Goal: Transaction & Acquisition: Purchase product/service

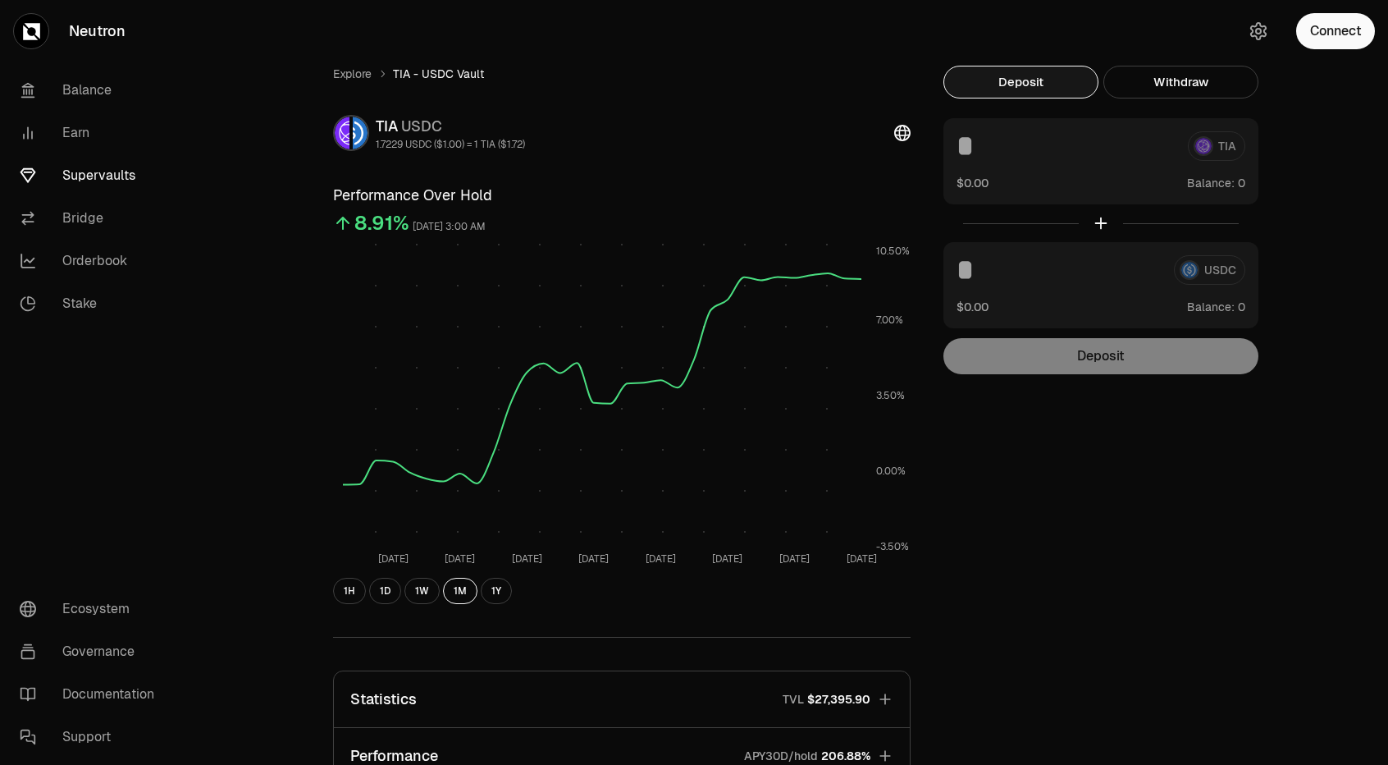
scroll to position [214, 0]
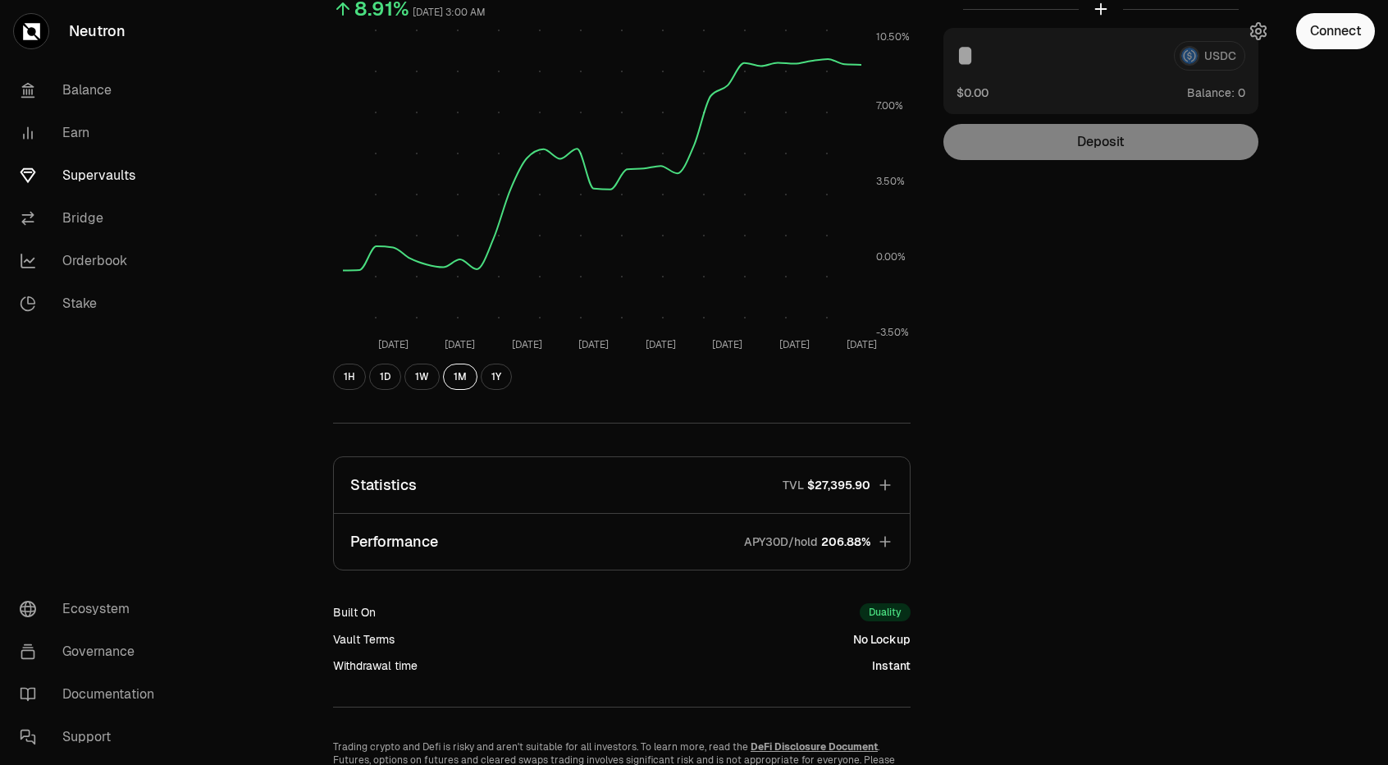
click at [872, 541] on button "Performance APY30D/hold 206.88%" at bounding box center [622, 542] width 576 height 56
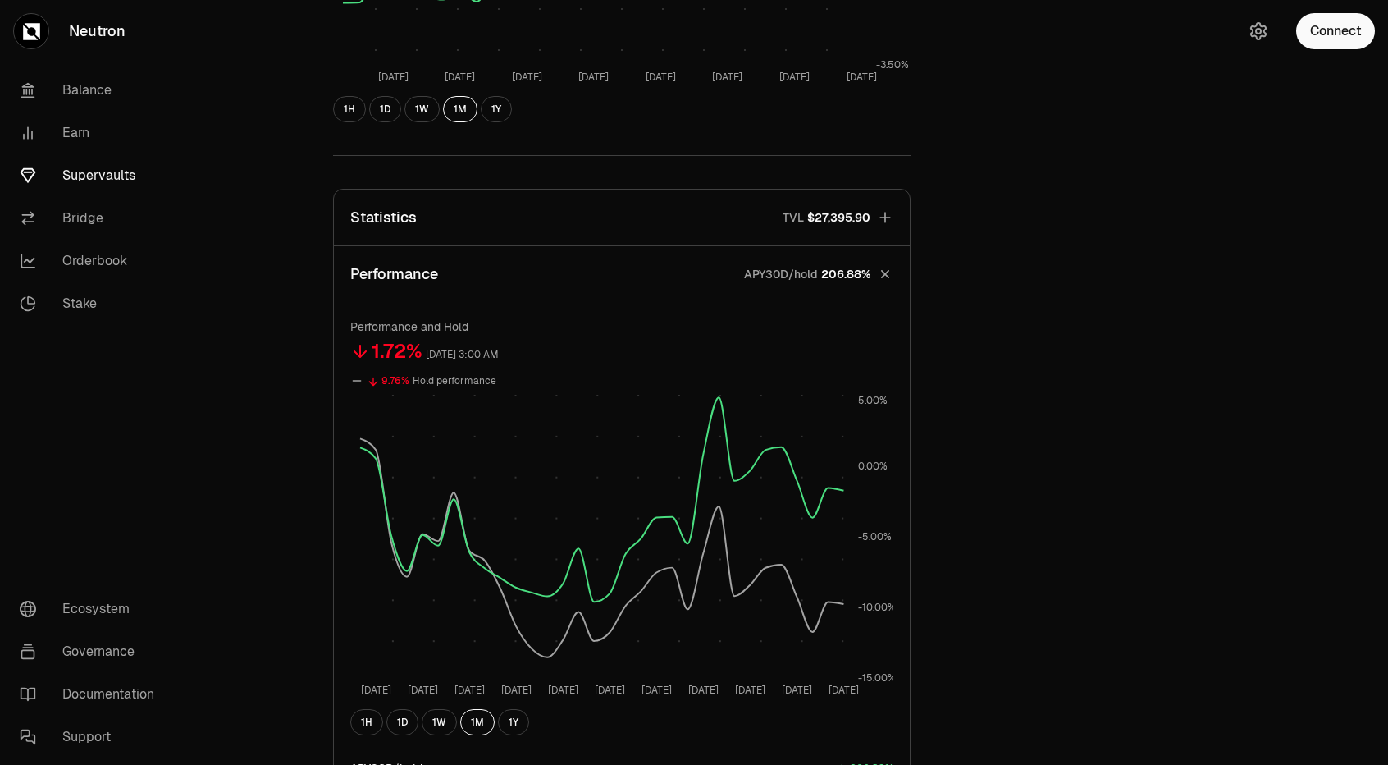
scroll to position [484, 0]
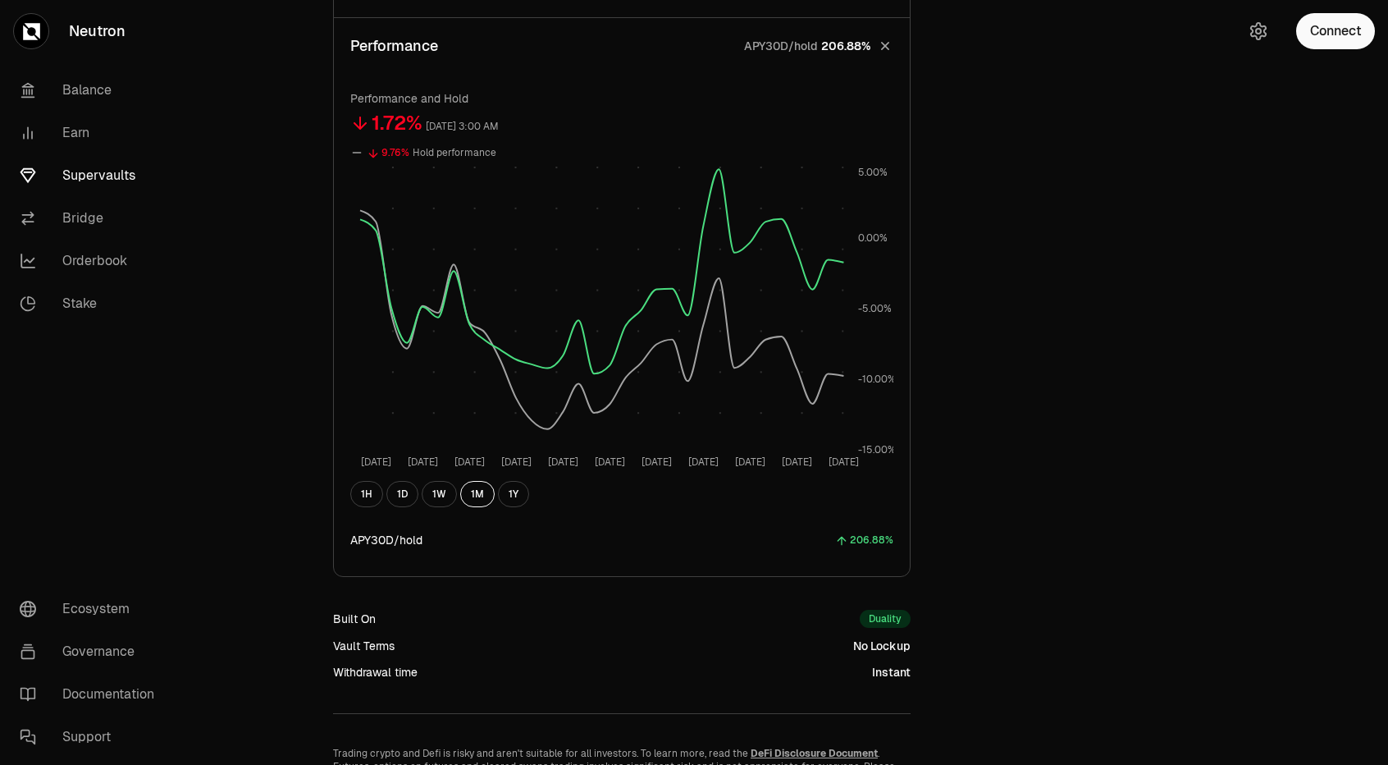
click at [1008, 523] on div "Explore TIA - USDC Vault TIA USDC 1.7229 USDC ($1.00) = 1 TIA ($1.72) Performan…" at bounding box center [785, 77] width 945 height 1443
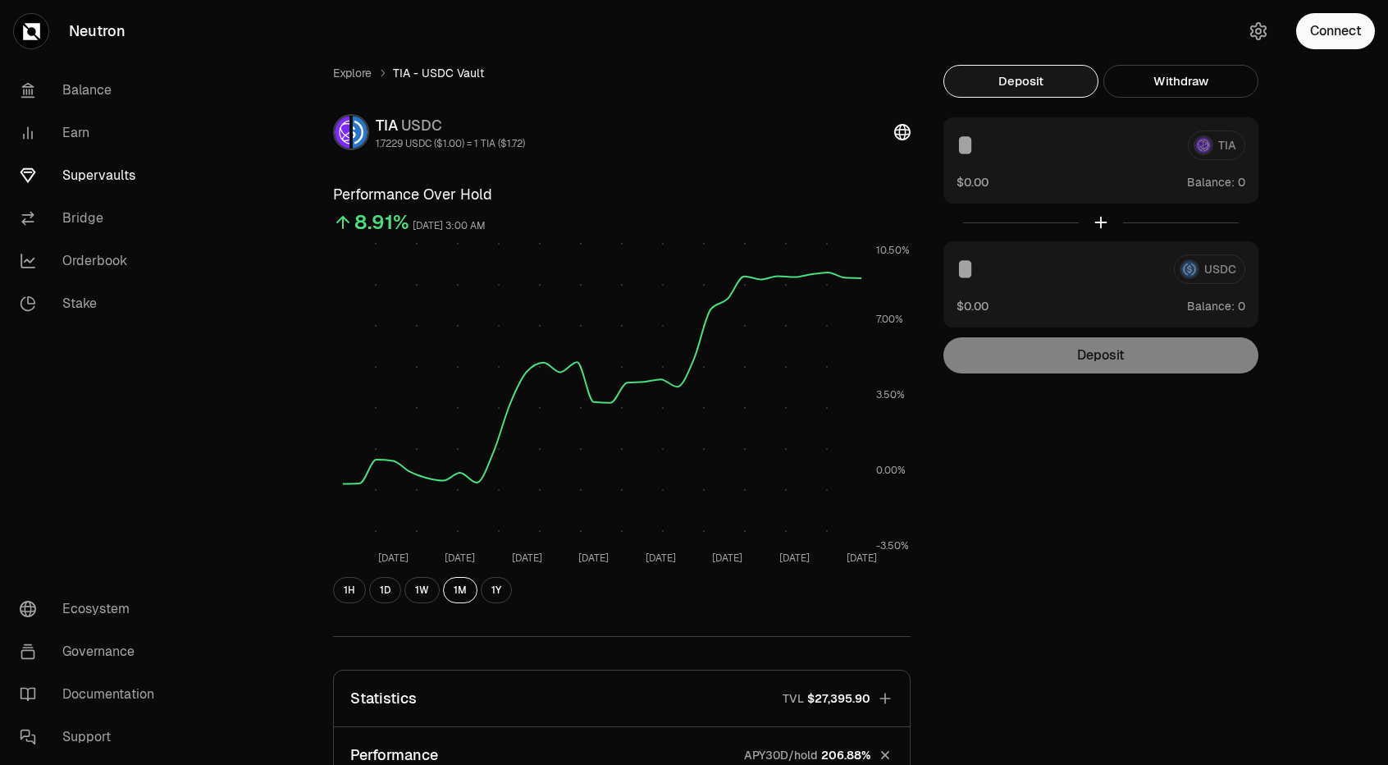
scroll to position [0, 0]
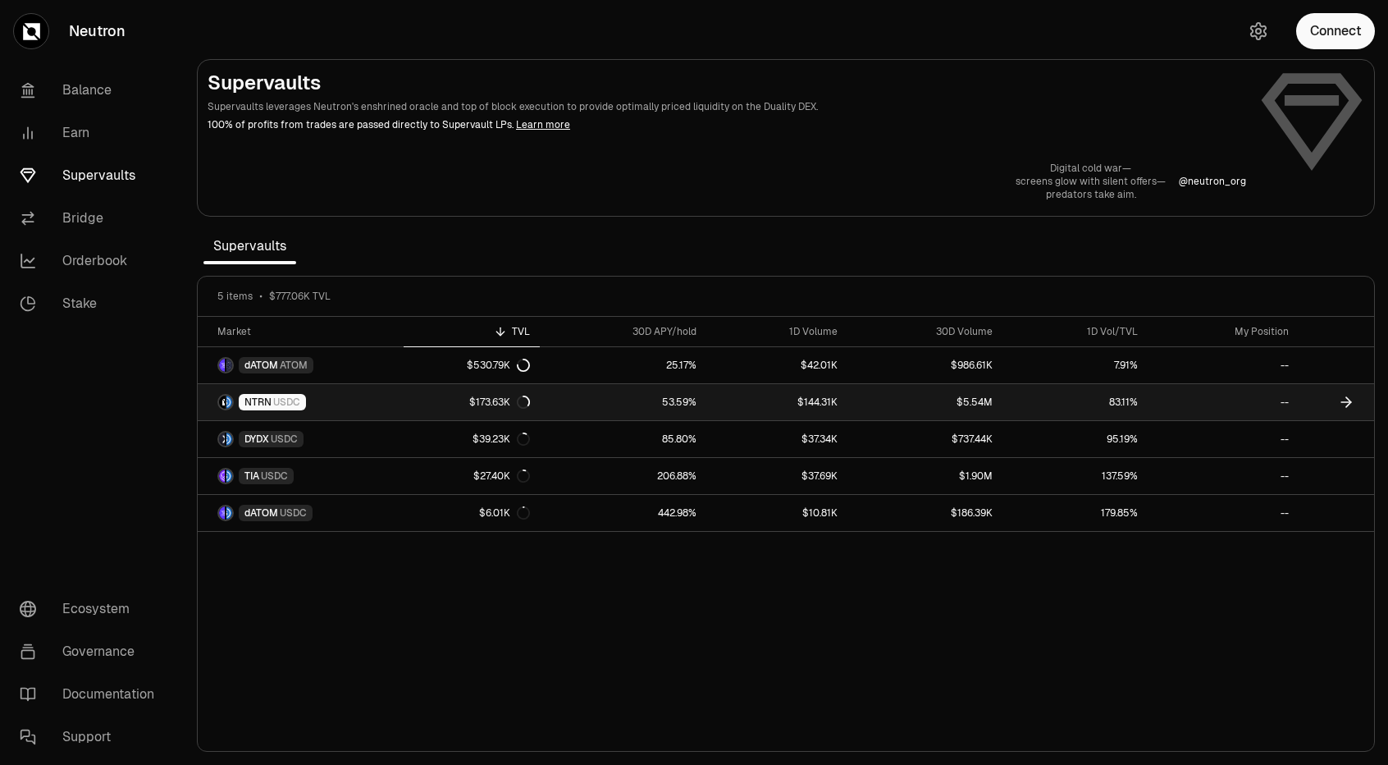
click at [675, 398] on link "53.59%" at bounding box center [623, 402] width 167 height 36
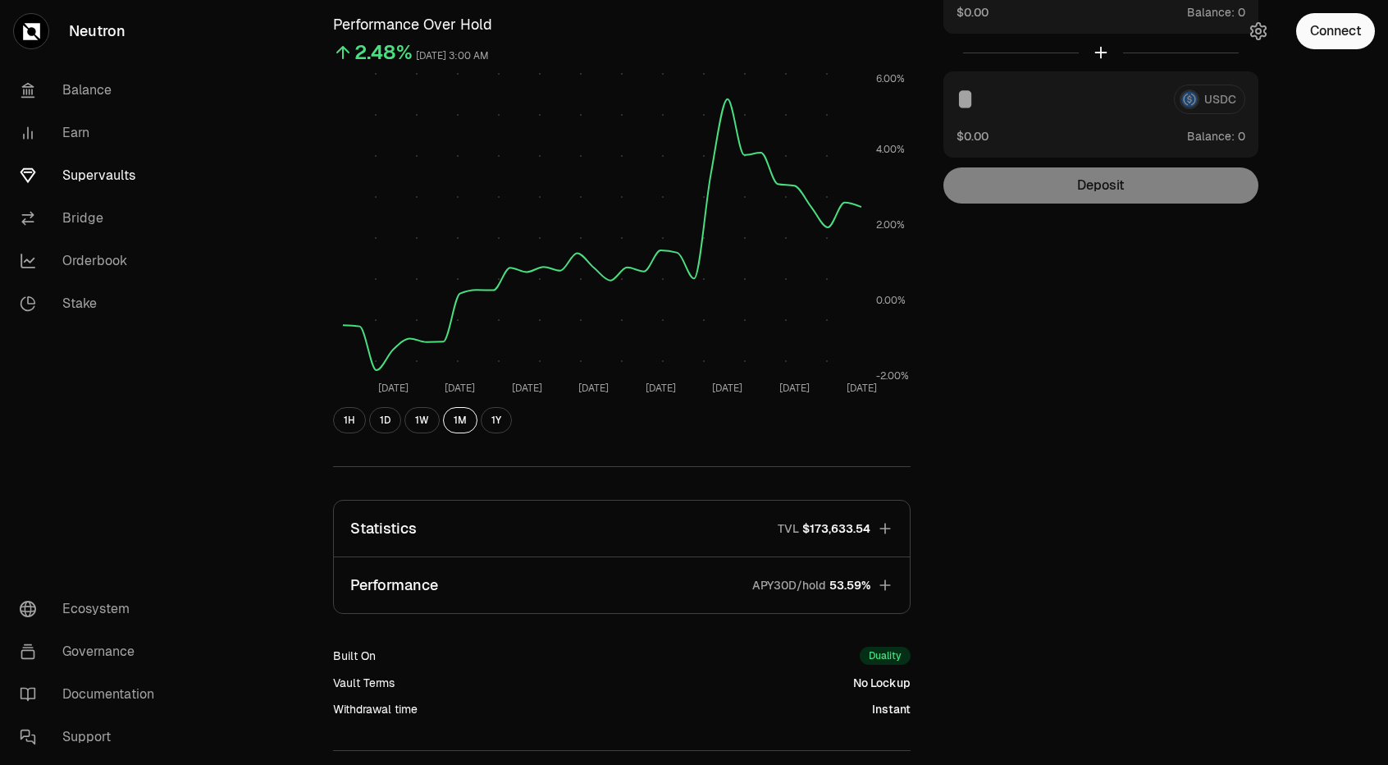
scroll to position [171, 0]
click at [809, 578] on p "APY30D/hold" at bounding box center [789, 584] width 74 height 16
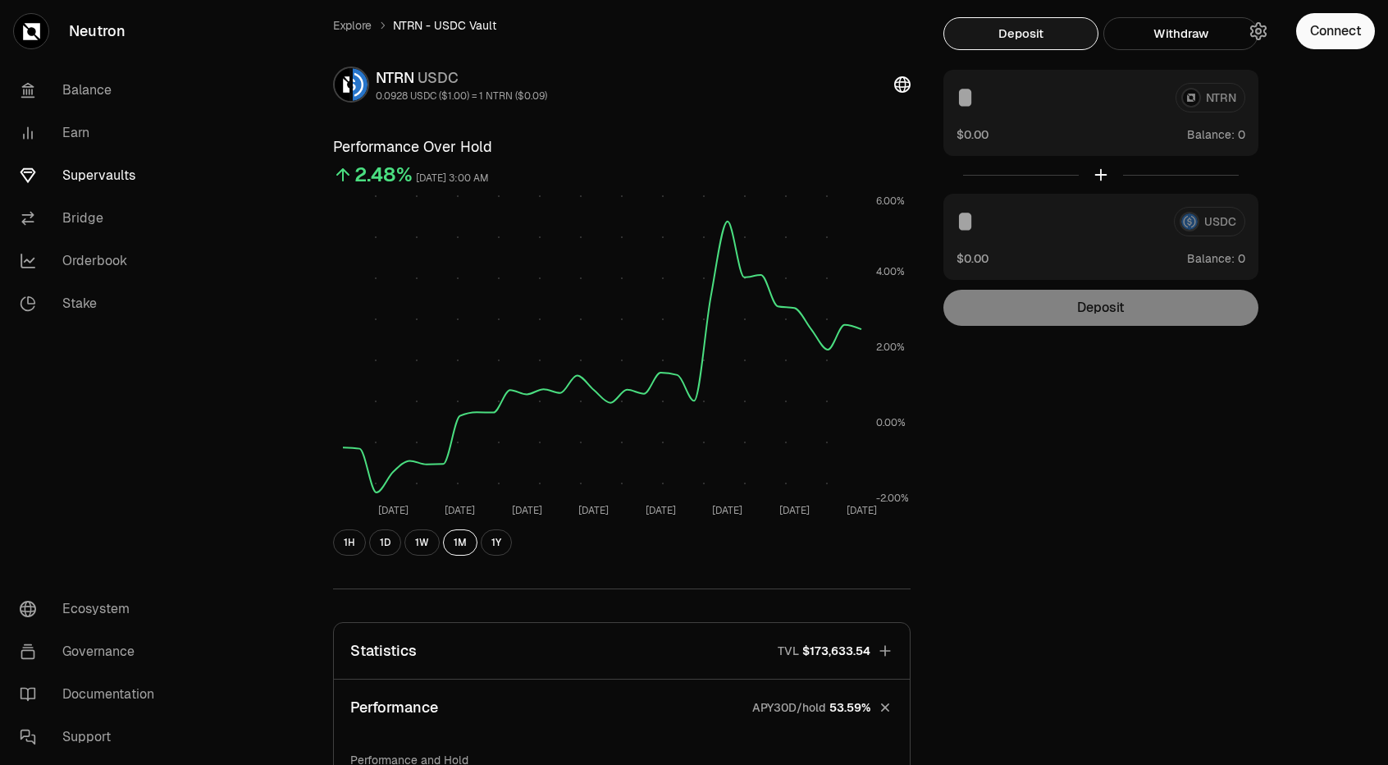
scroll to position [0, 0]
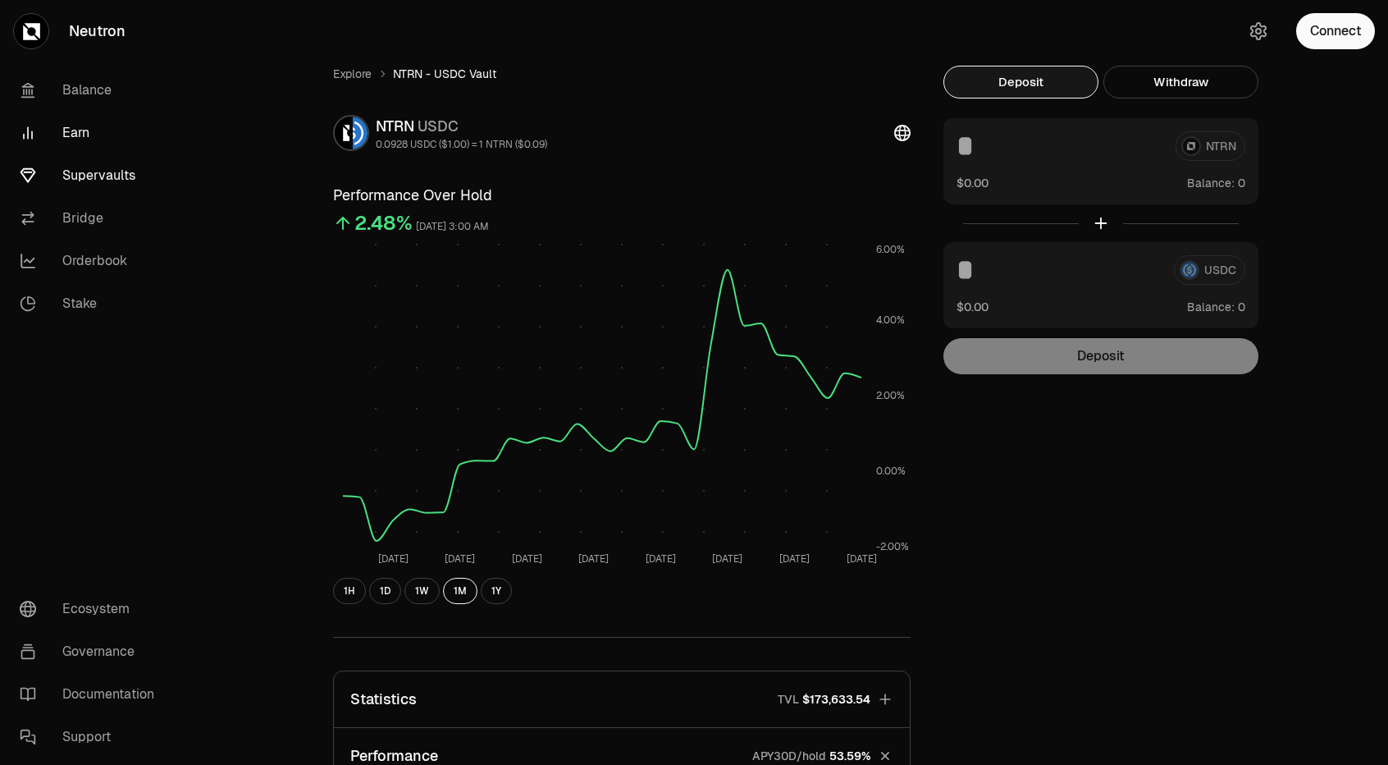
click at [75, 139] on link "Earn" at bounding box center [92, 133] width 171 height 43
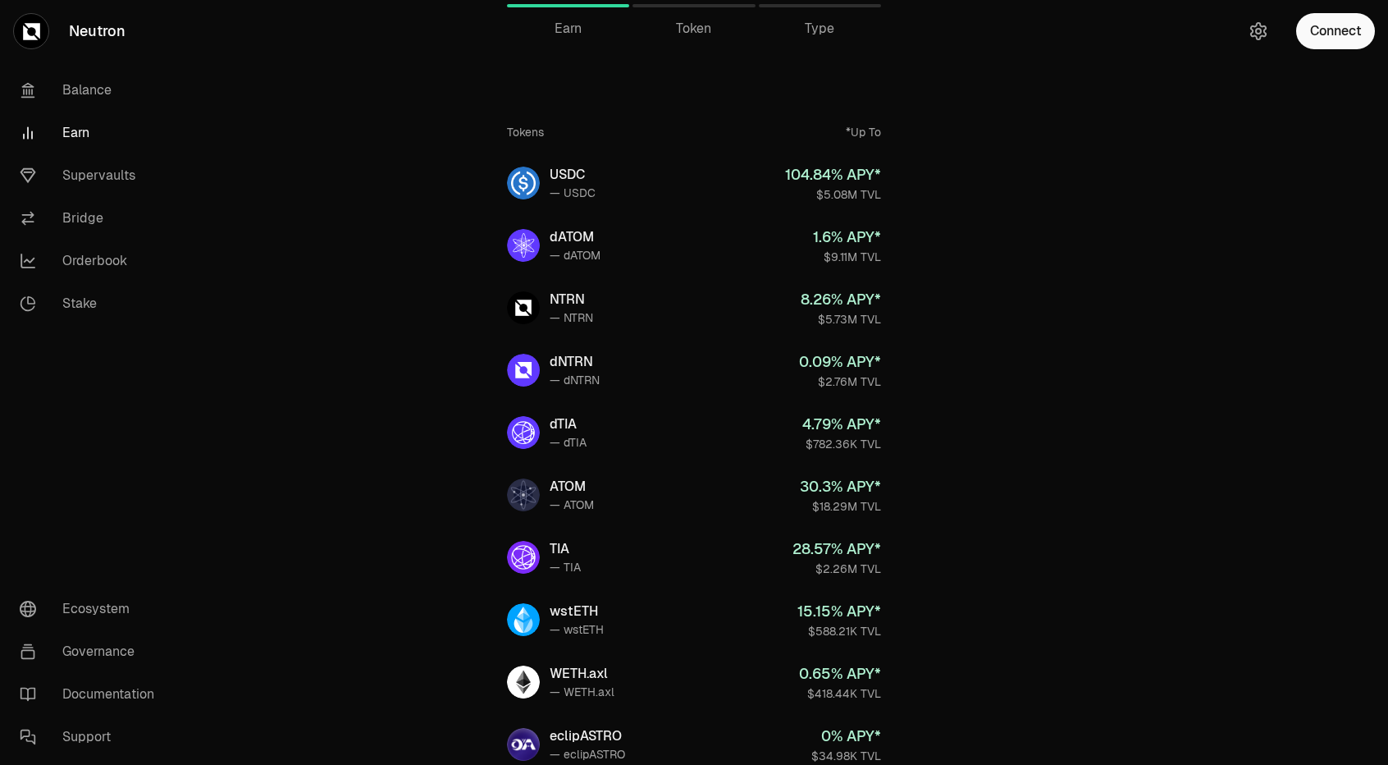
scroll to position [15, 0]
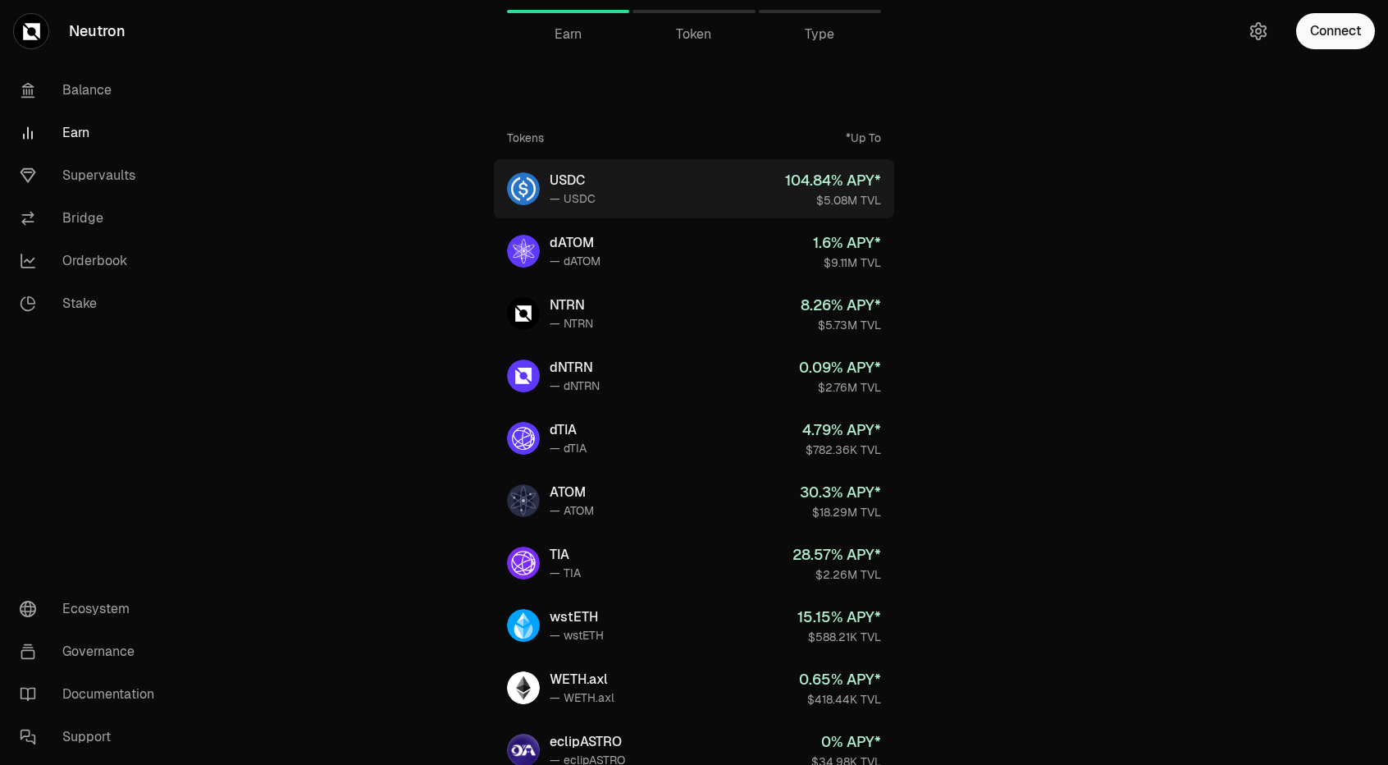
click at [809, 180] on div "104.84 % APY*" at bounding box center [833, 180] width 96 height 23
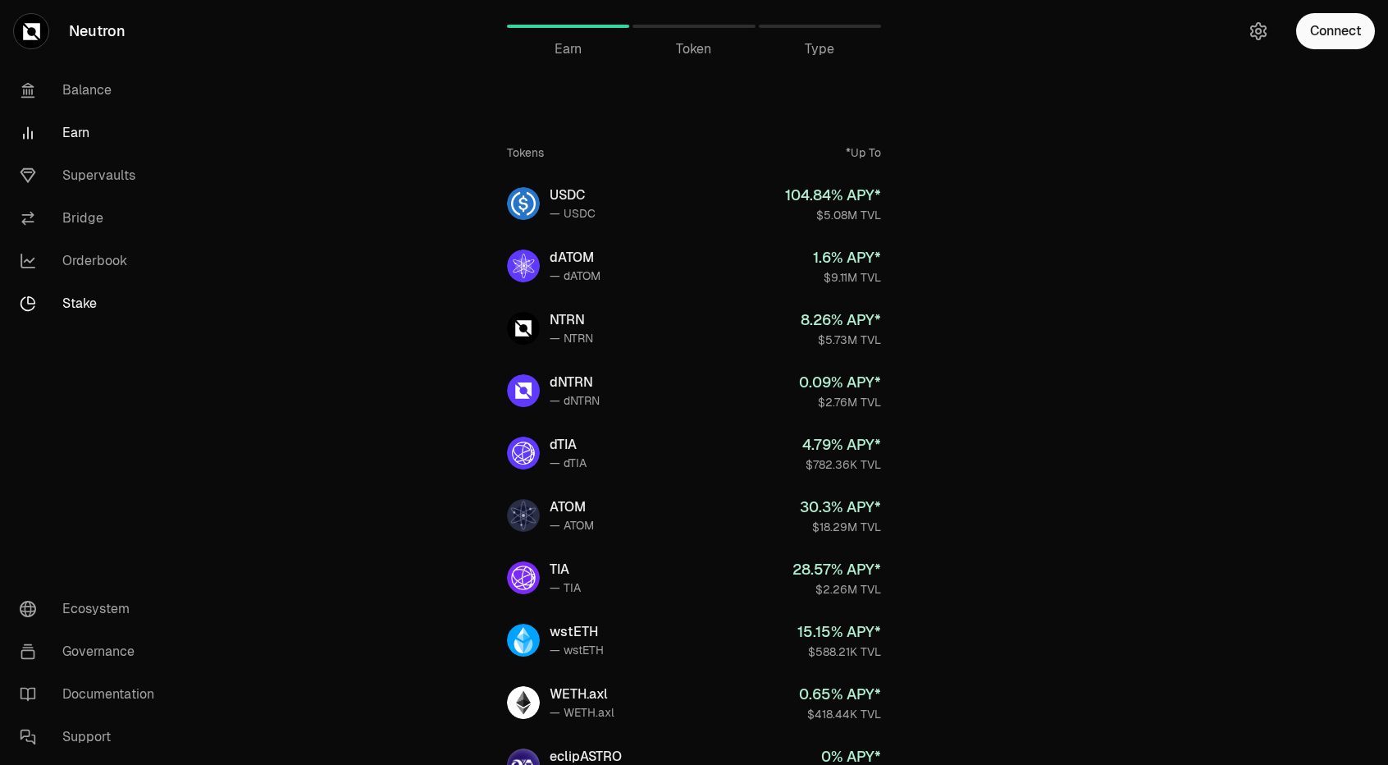
click at [58, 291] on link "Stake" at bounding box center [92, 303] width 171 height 43
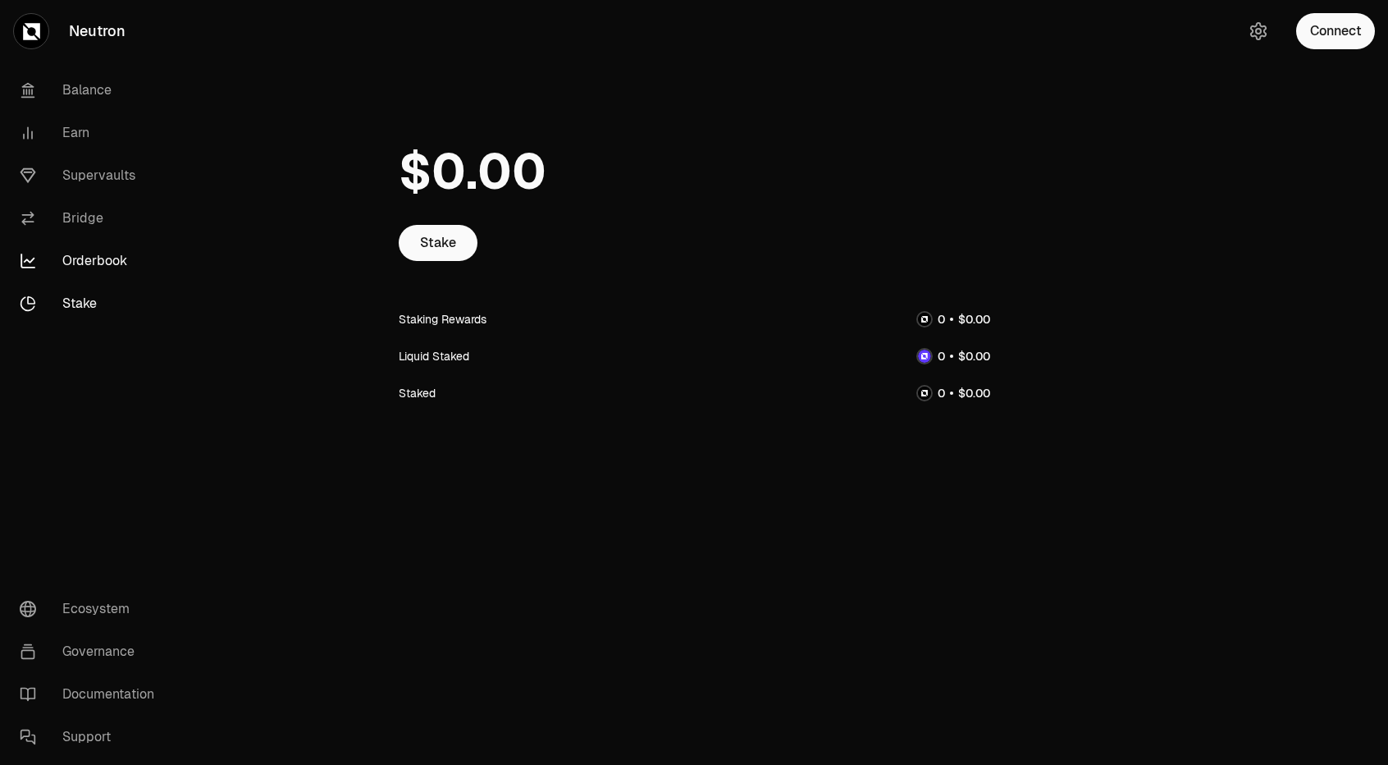
click at [98, 258] on link "Orderbook" at bounding box center [92, 261] width 171 height 43
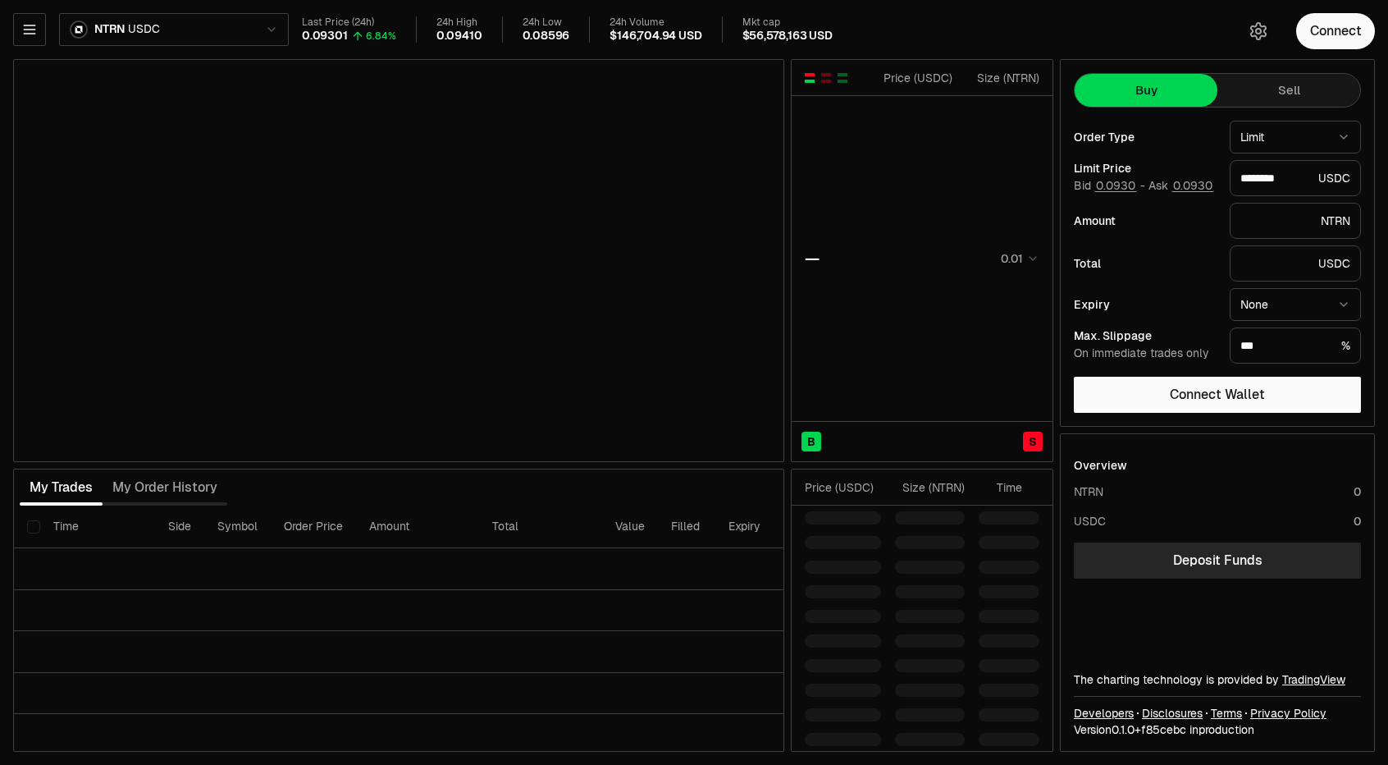
type input "********"
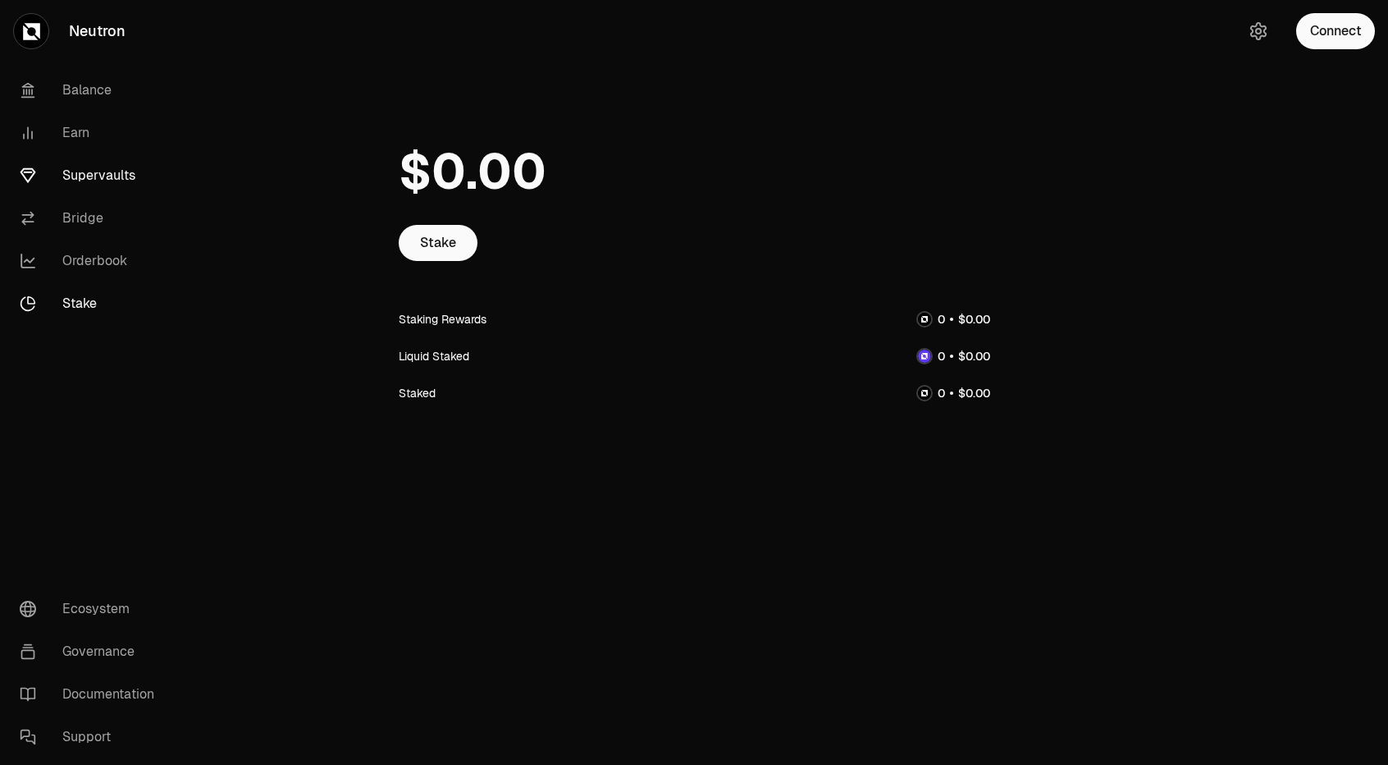
click at [65, 168] on link "Supervaults" at bounding box center [92, 175] width 171 height 43
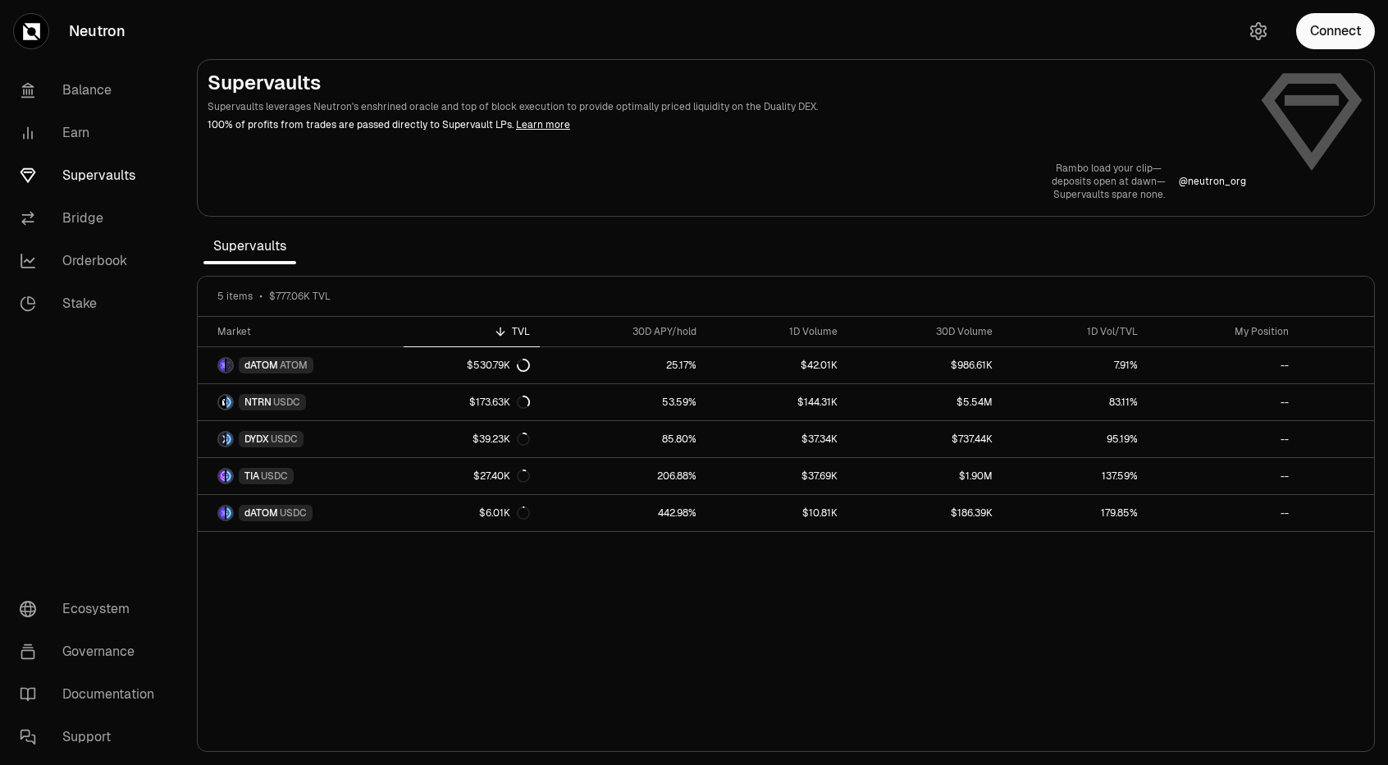
click at [1096, 181] on p "deposits open at dawn—" at bounding box center [1109, 181] width 114 height 13
click at [1313, 21] on button "Connect" at bounding box center [1335, 31] width 79 height 36
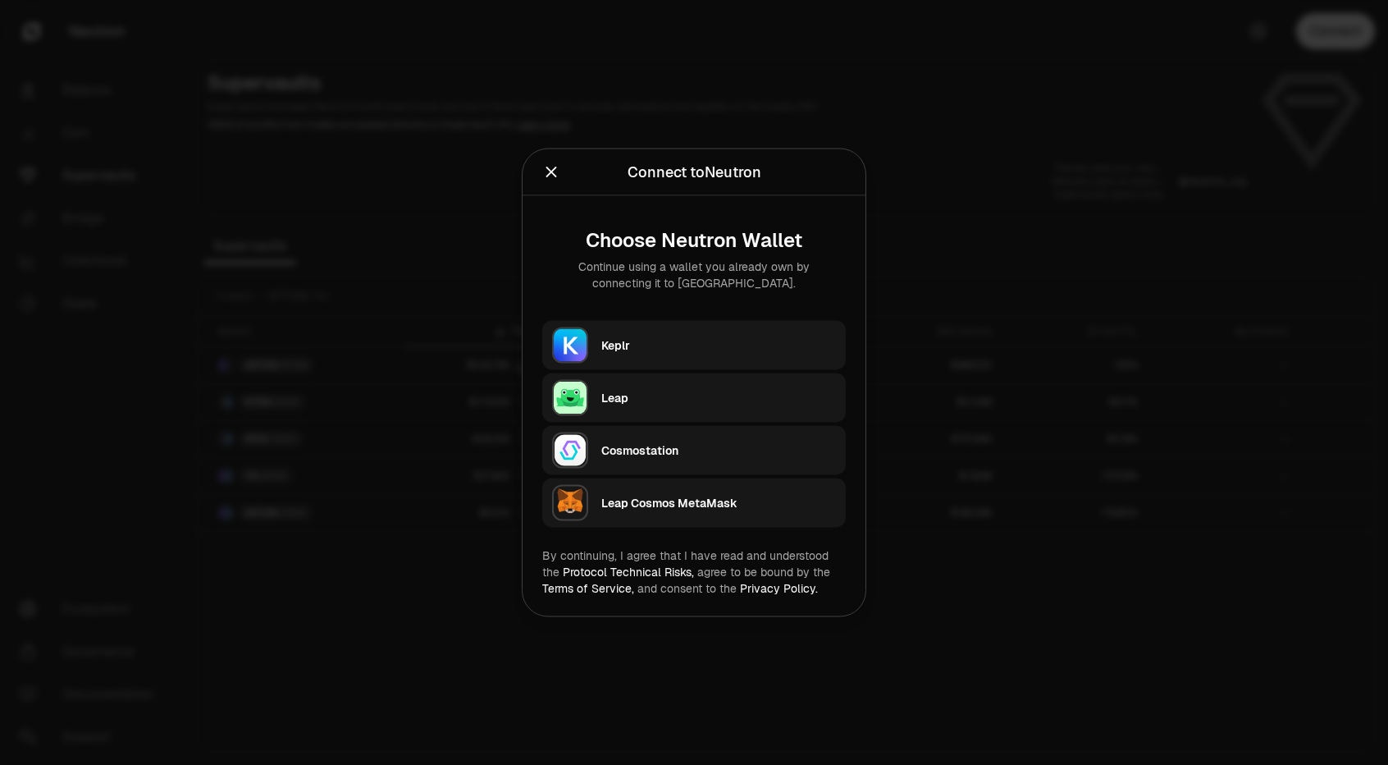
click at [725, 345] on div "Keplr" at bounding box center [718, 345] width 235 height 16
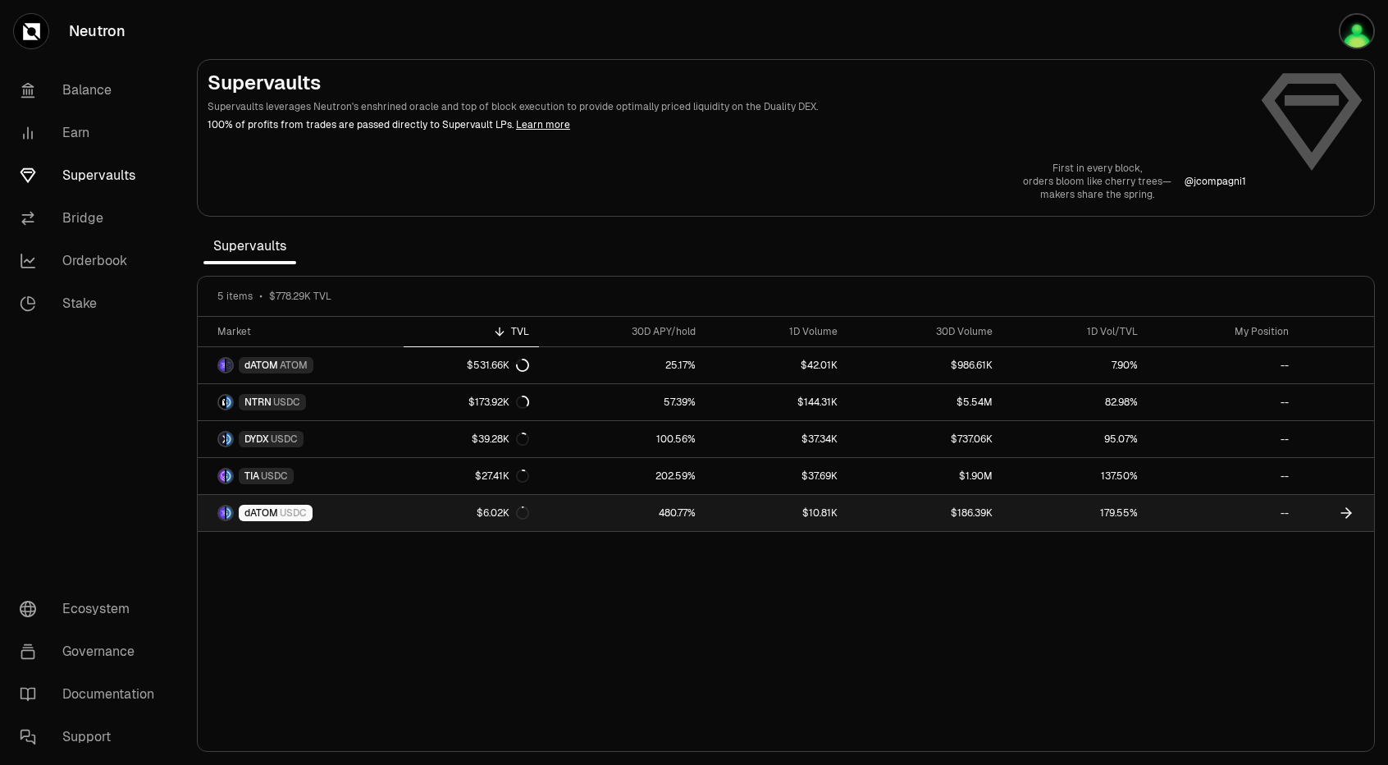
click at [625, 503] on link "480.77%" at bounding box center [622, 513] width 167 height 36
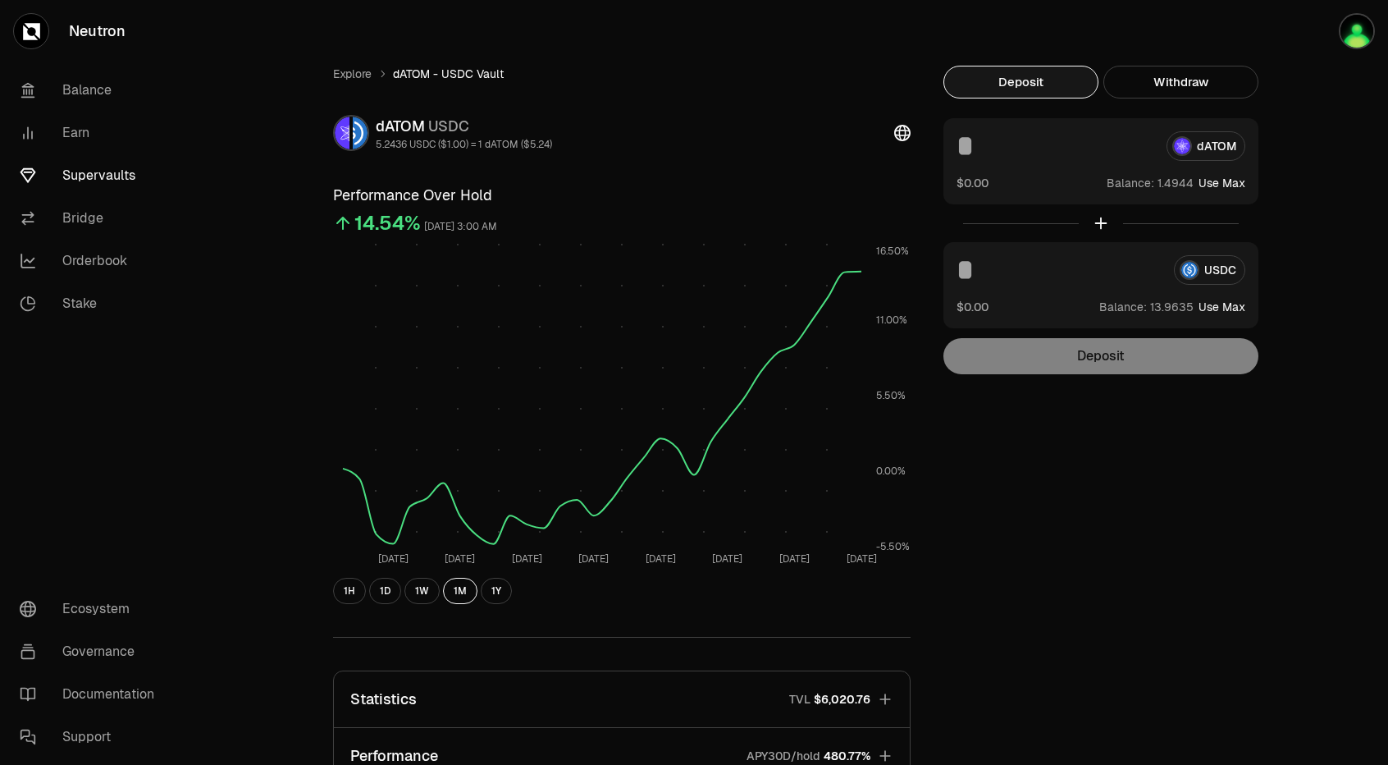
click at [1224, 183] on button "Use Max" at bounding box center [1222, 183] width 47 height 16
type input "********"
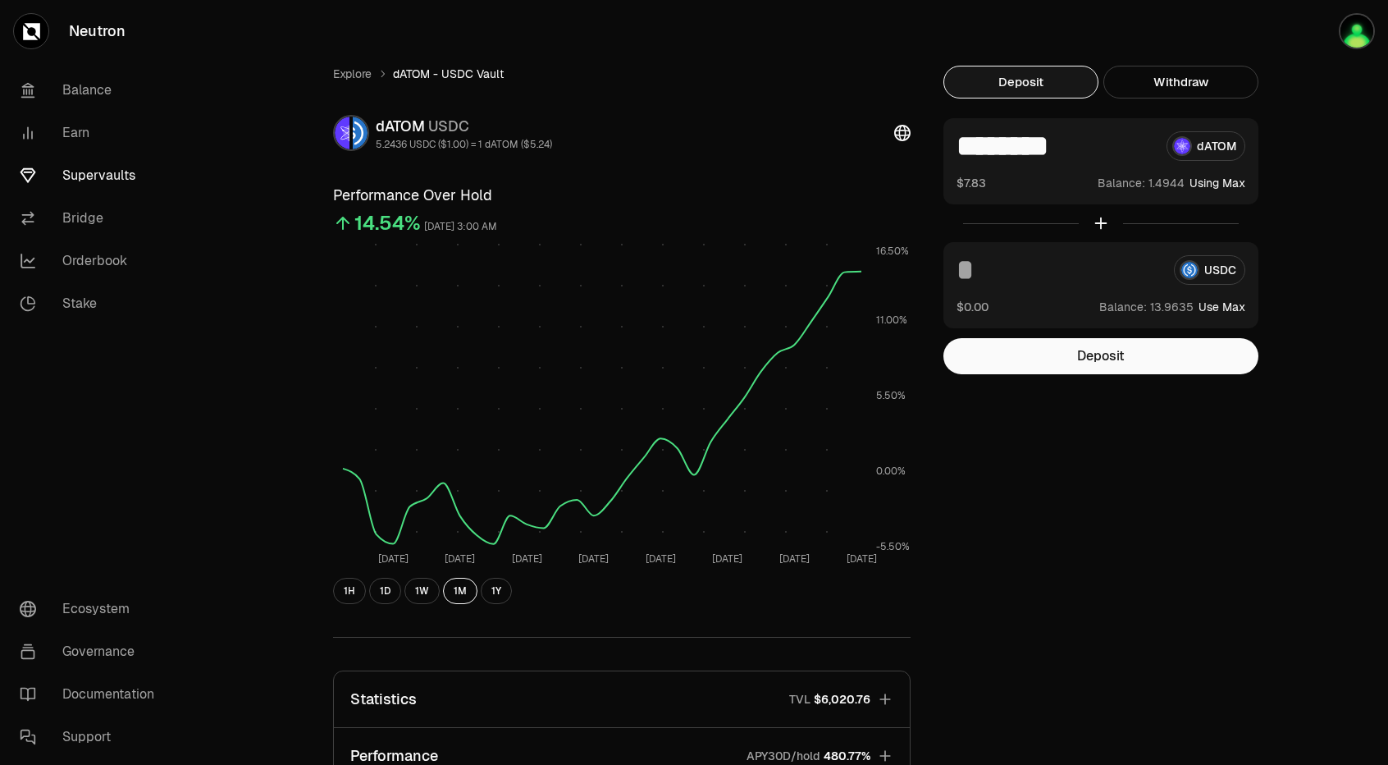
click at [1220, 300] on button "Use Max" at bounding box center [1222, 307] width 47 height 16
type input "********"
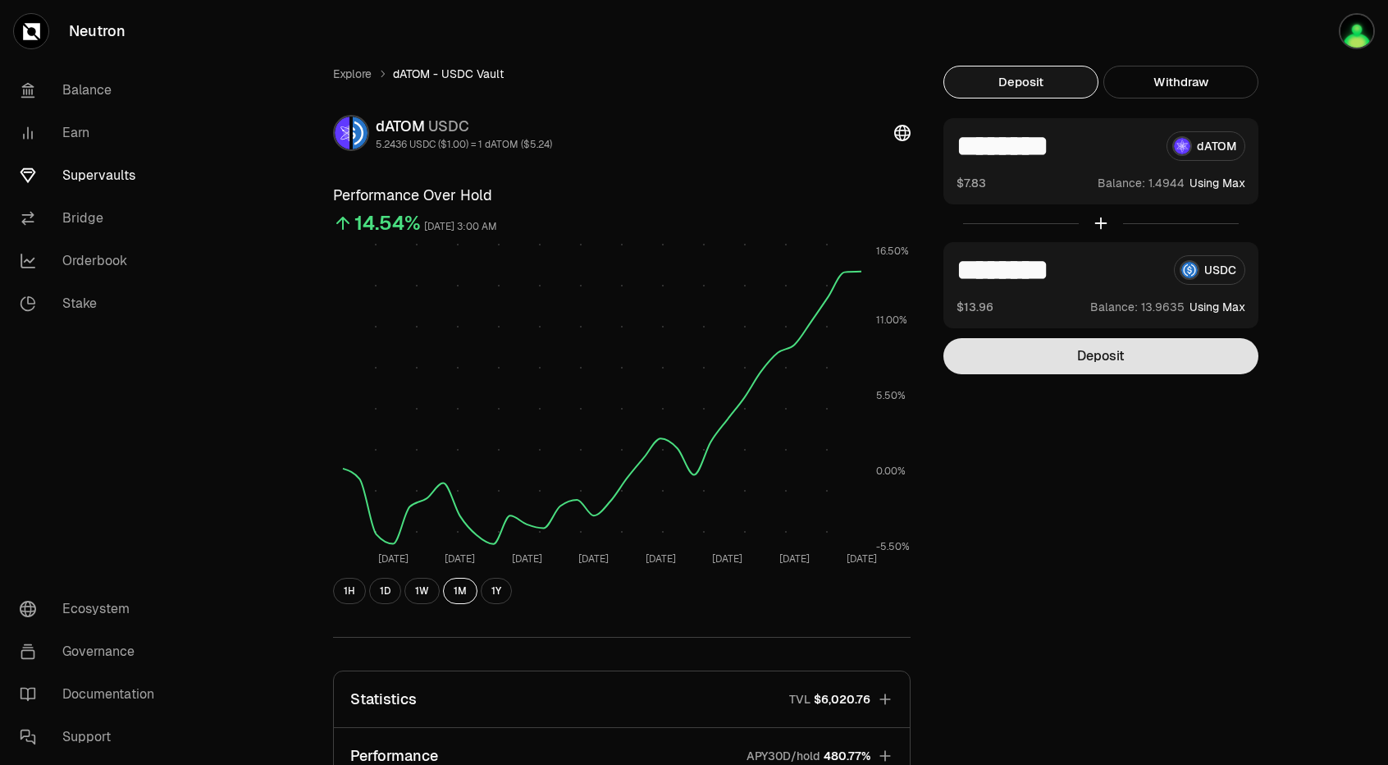
drag, startPoint x: 1098, startPoint y: 353, endPoint x: 1077, endPoint y: 354, distance: 21.4
click at [1077, 354] on button "Deposit" at bounding box center [1101, 356] width 315 height 36
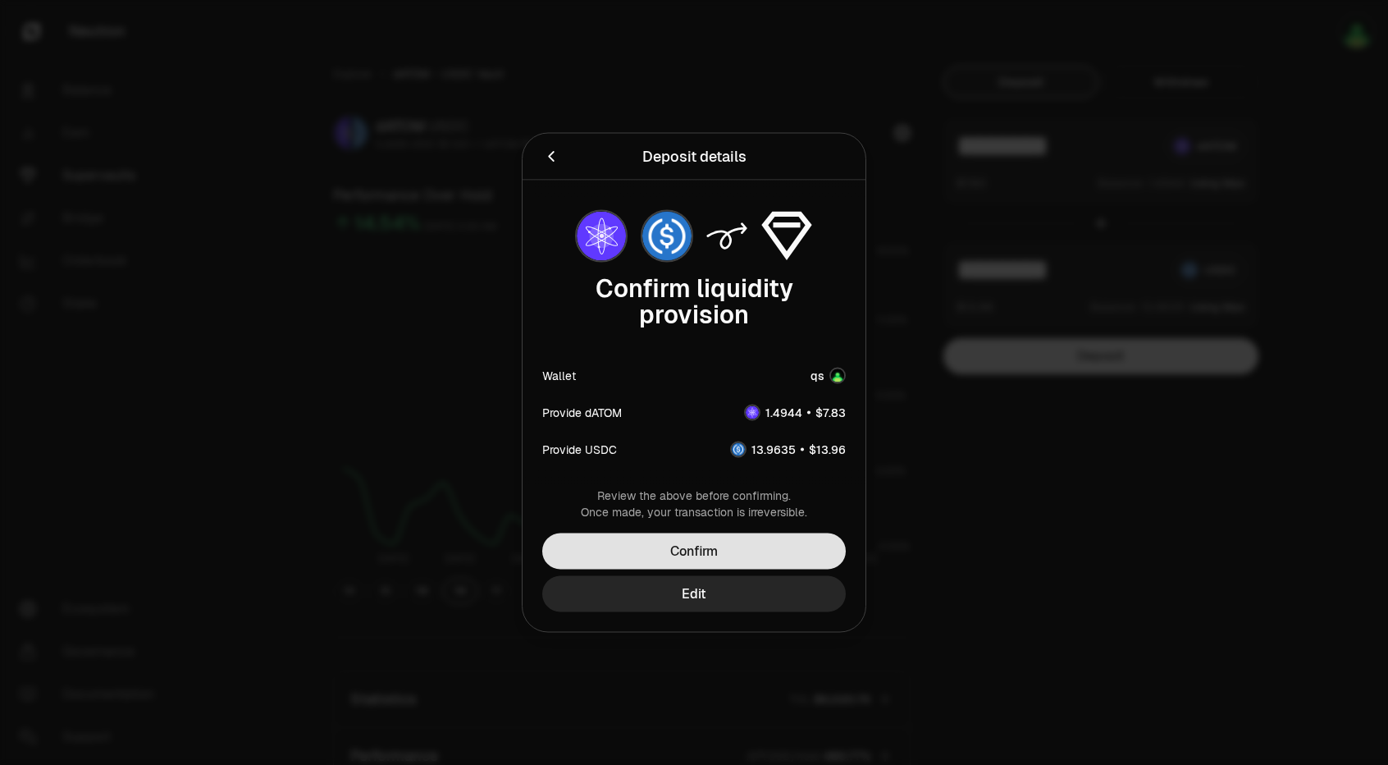
click at [687, 551] on button "Confirm" at bounding box center [694, 551] width 304 height 36
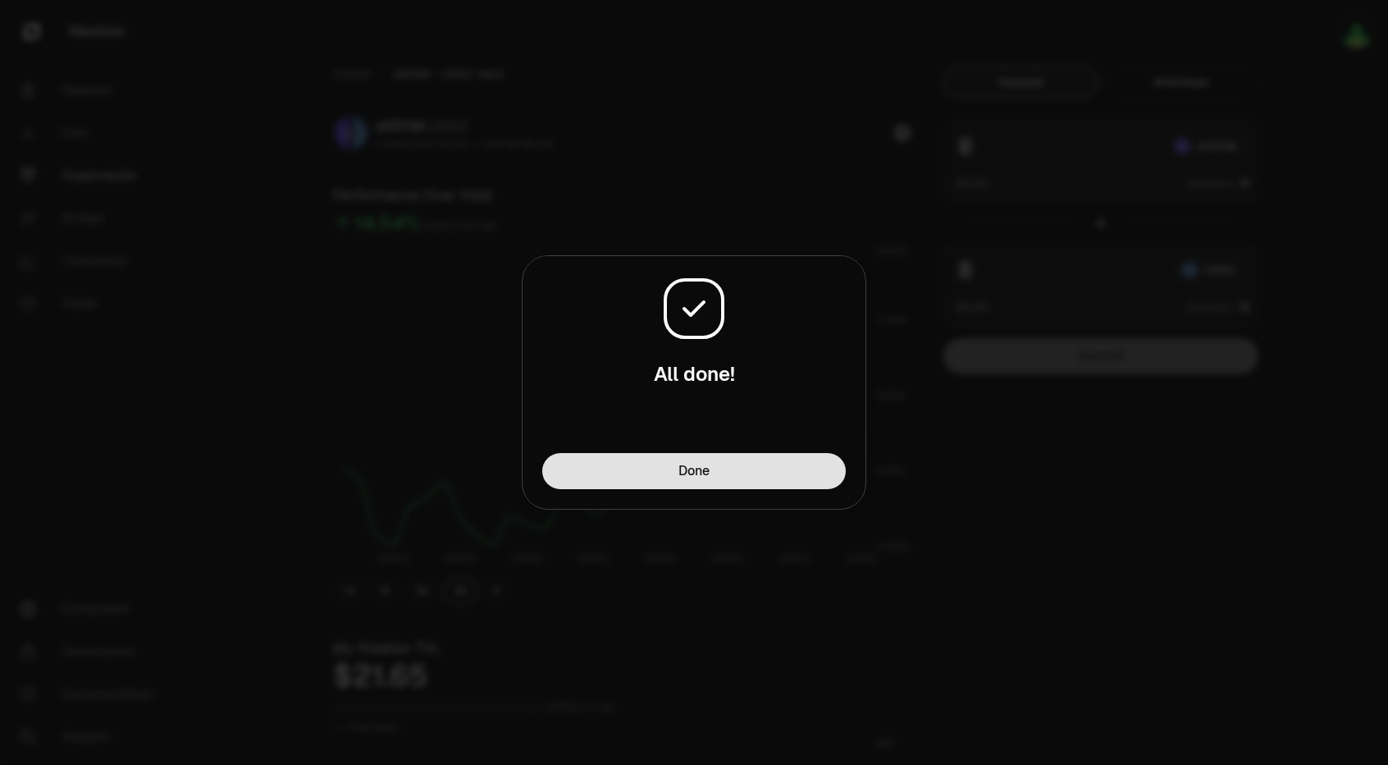
click at [751, 467] on button "Done" at bounding box center [694, 471] width 304 height 36
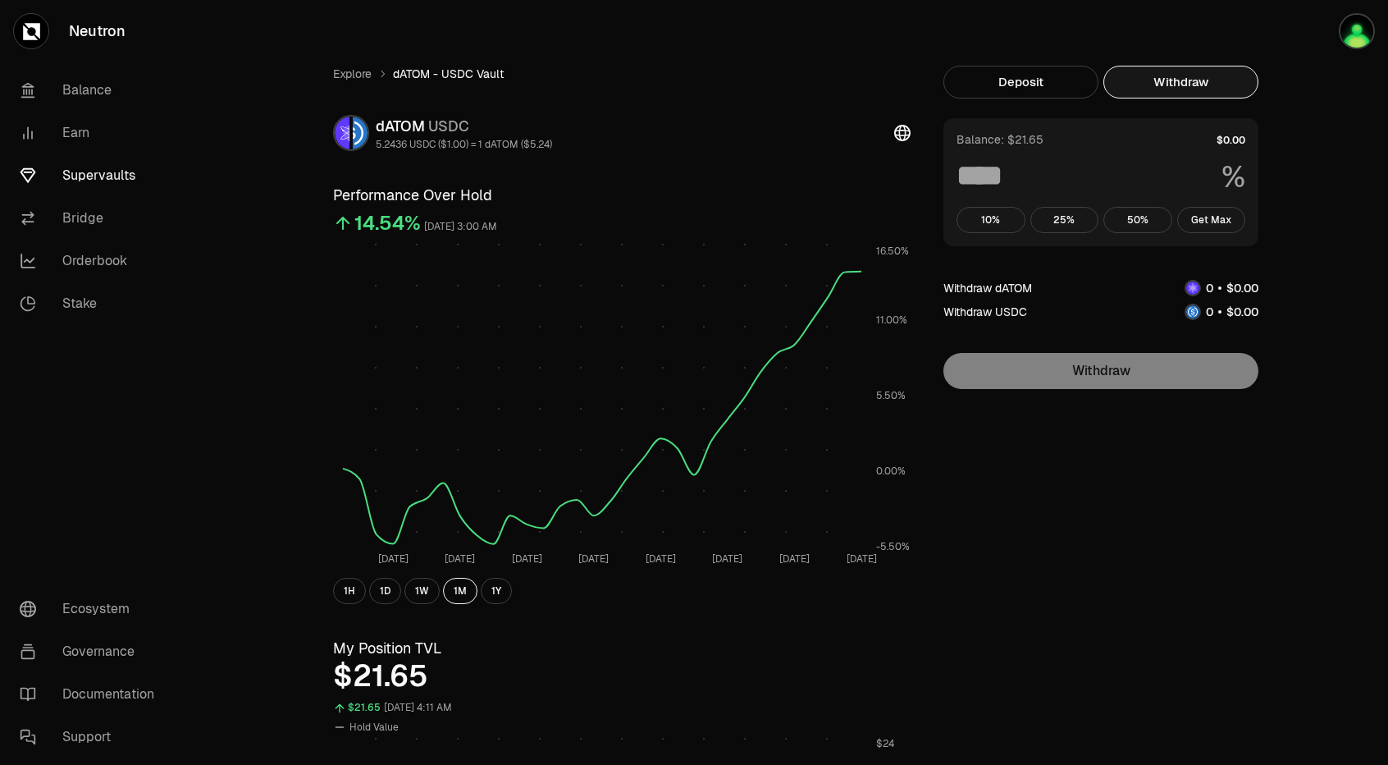
click at [1182, 89] on button "Withdraw" at bounding box center [1181, 82] width 155 height 33
click at [1208, 217] on button "Get Max" at bounding box center [1211, 220] width 69 height 26
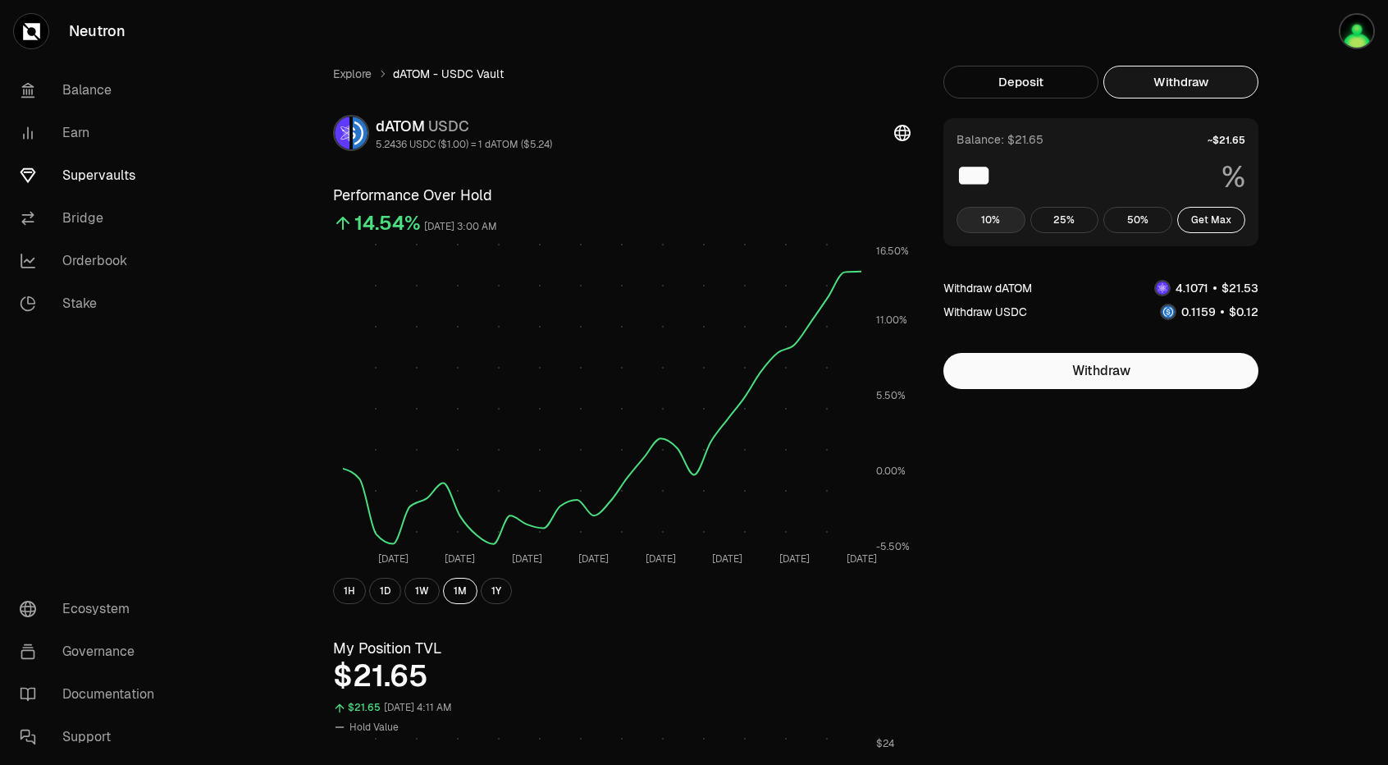
click at [976, 223] on button "10%" at bounding box center [991, 220] width 69 height 26
type input "**"
click at [1035, 78] on button "Deposit" at bounding box center [1021, 82] width 155 height 33
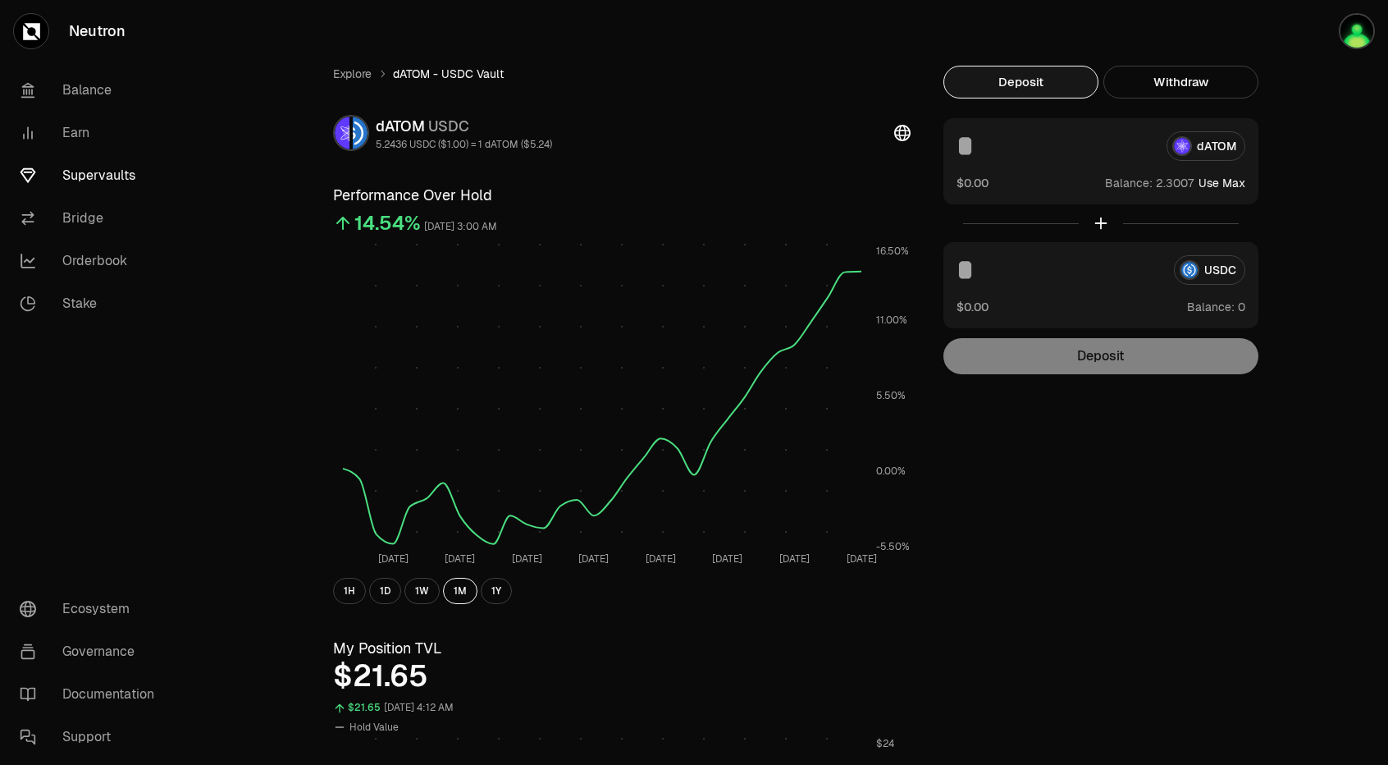
click at [1236, 180] on button "Use Max" at bounding box center [1222, 183] width 47 height 16
type input "********"
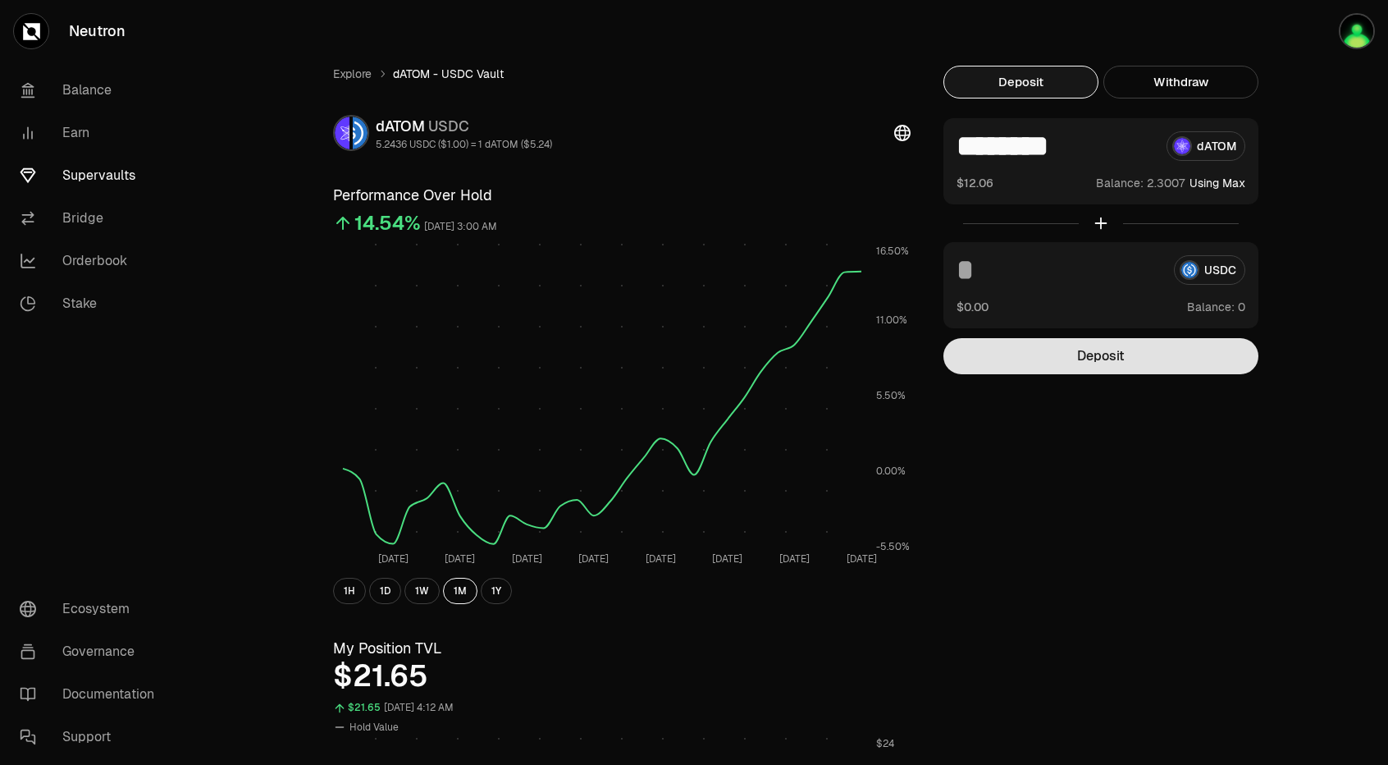
click at [1090, 355] on button "Deposit" at bounding box center [1101, 356] width 315 height 36
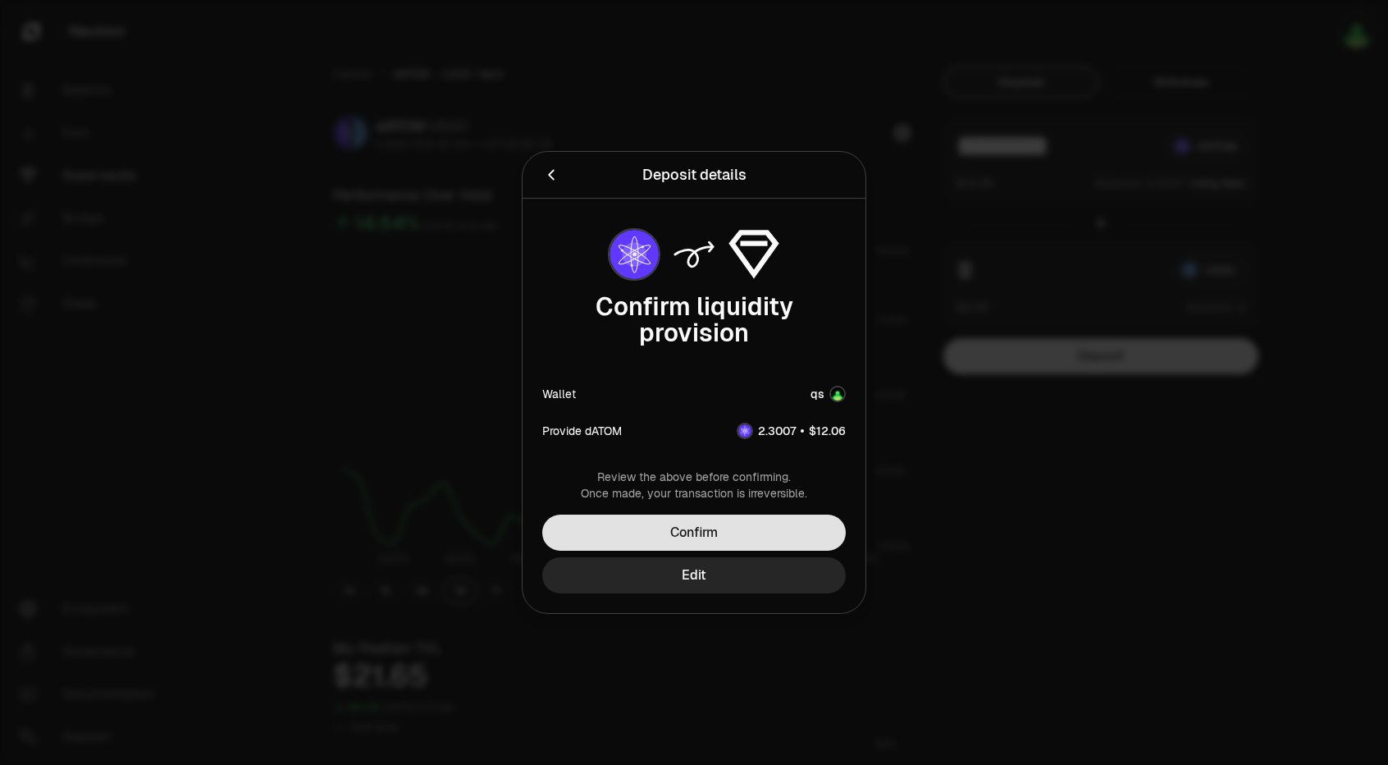
click at [697, 528] on button "Confirm" at bounding box center [694, 532] width 304 height 36
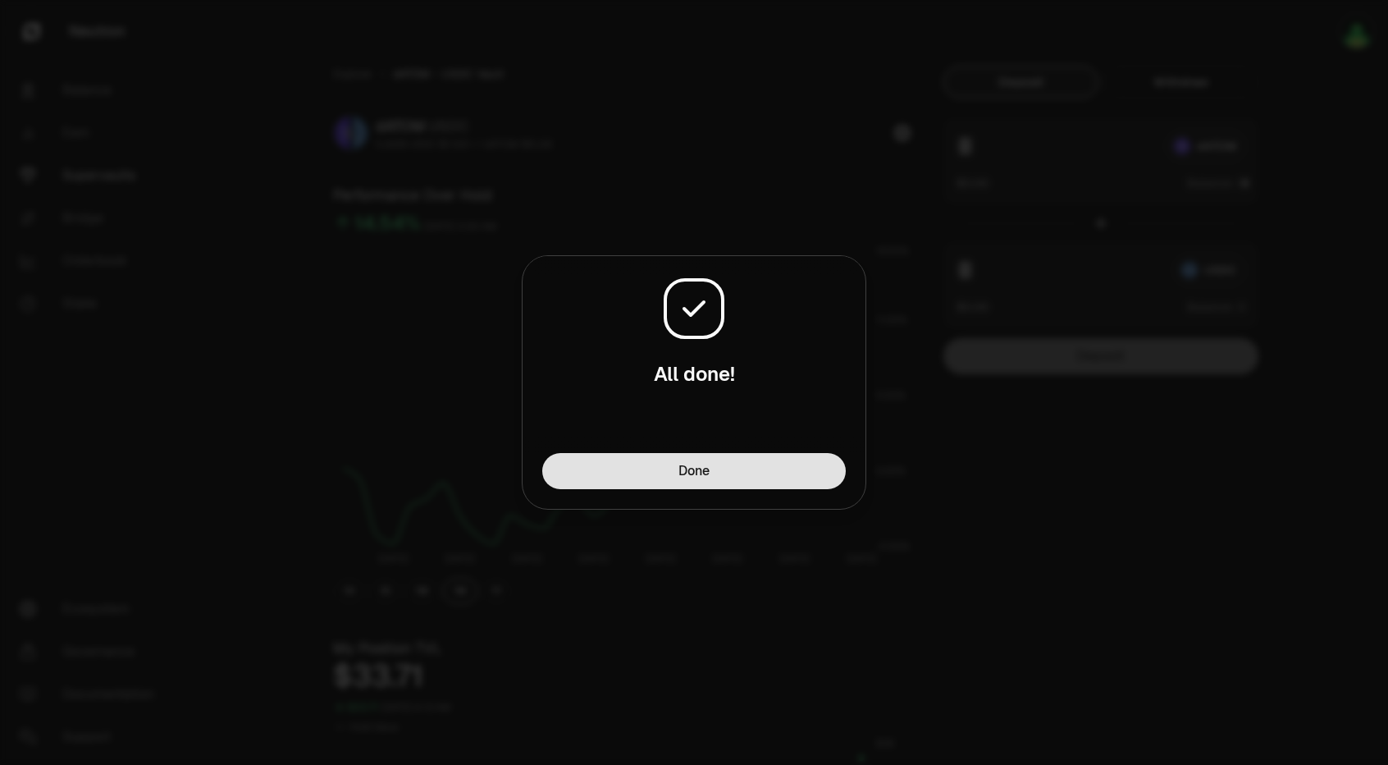
click at [720, 483] on button "Done" at bounding box center [694, 471] width 304 height 36
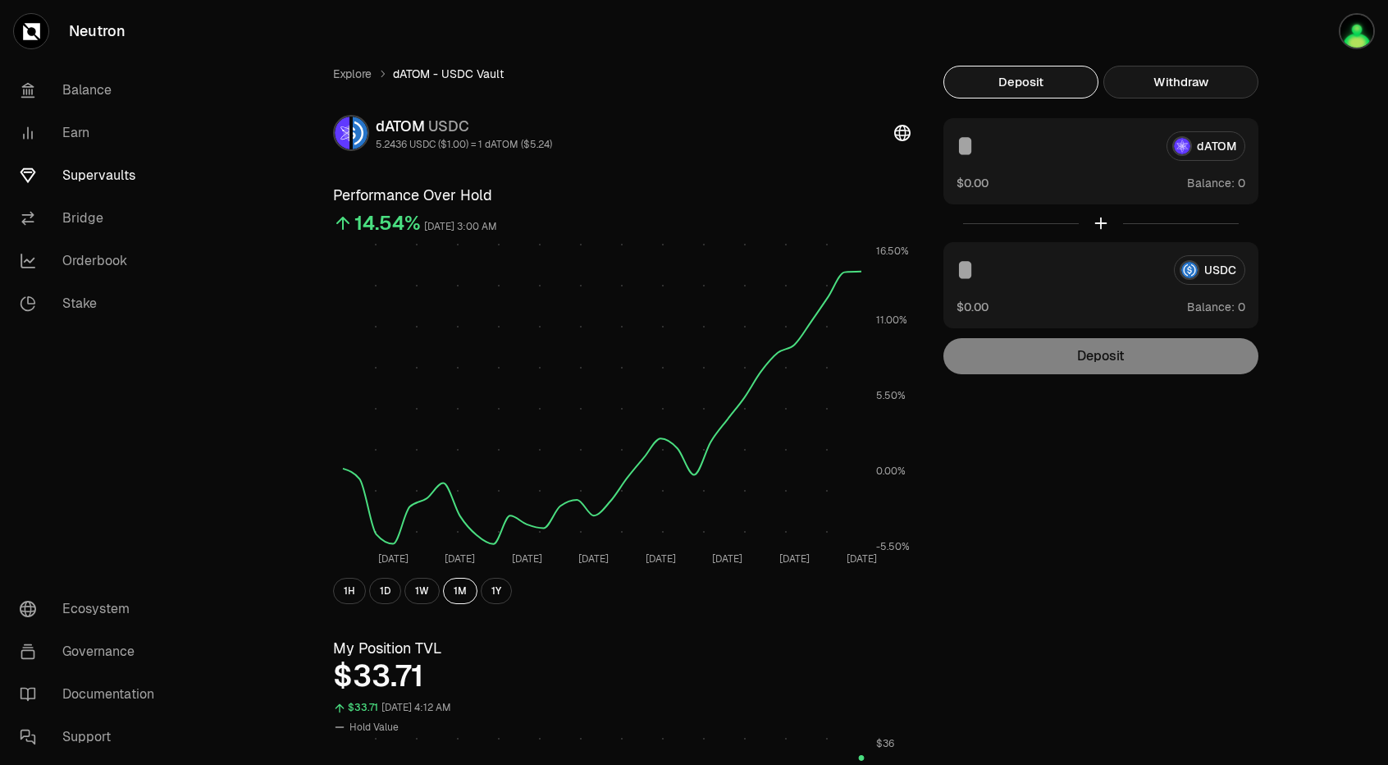
click at [1173, 85] on button "Withdraw" at bounding box center [1181, 82] width 155 height 33
click at [1072, 85] on button "Deposit" at bounding box center [1021, 82] width 155 height 33
click at [350, 78] on link "Explore" at bounding box center [352, 74] width 39 height 16
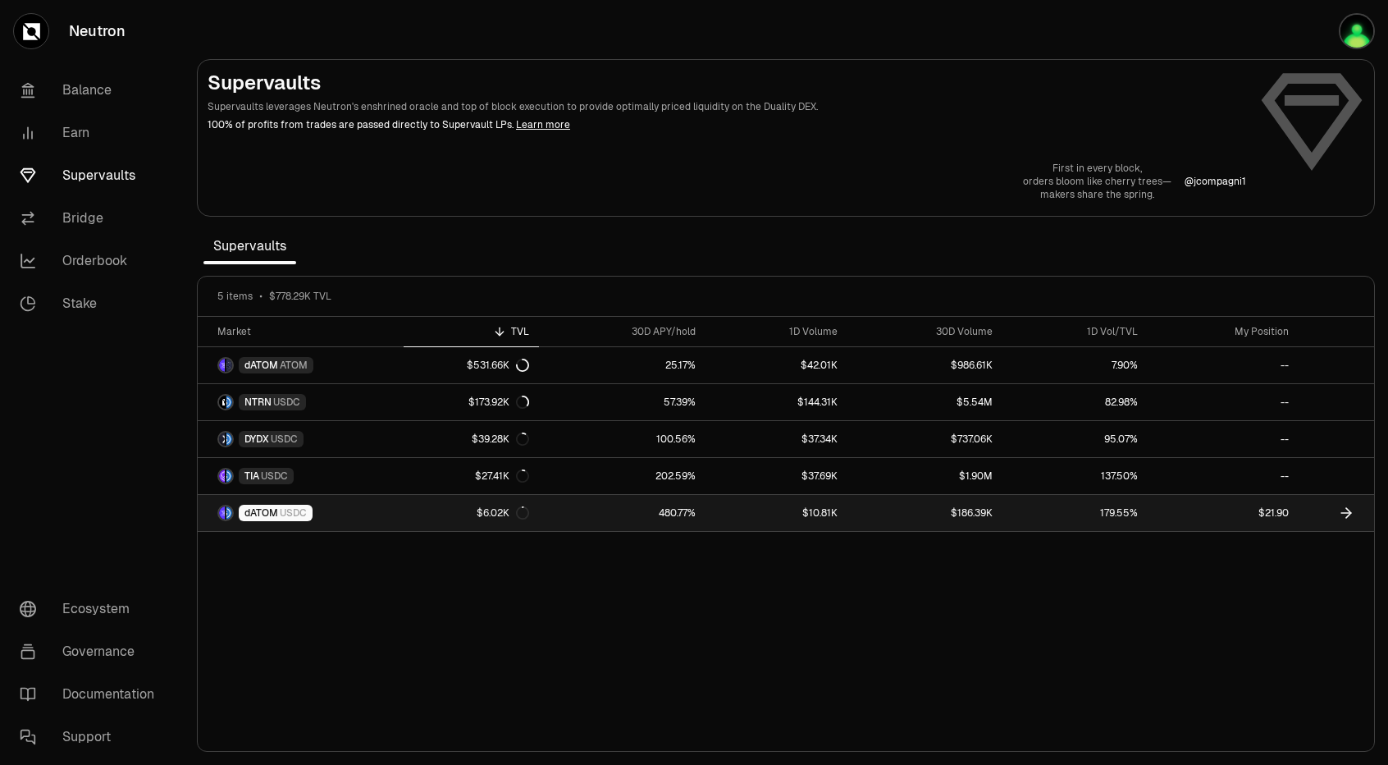
click at [1276, 504] on link "$21.90" at bounding box center [1223, 513] width 151 height 36
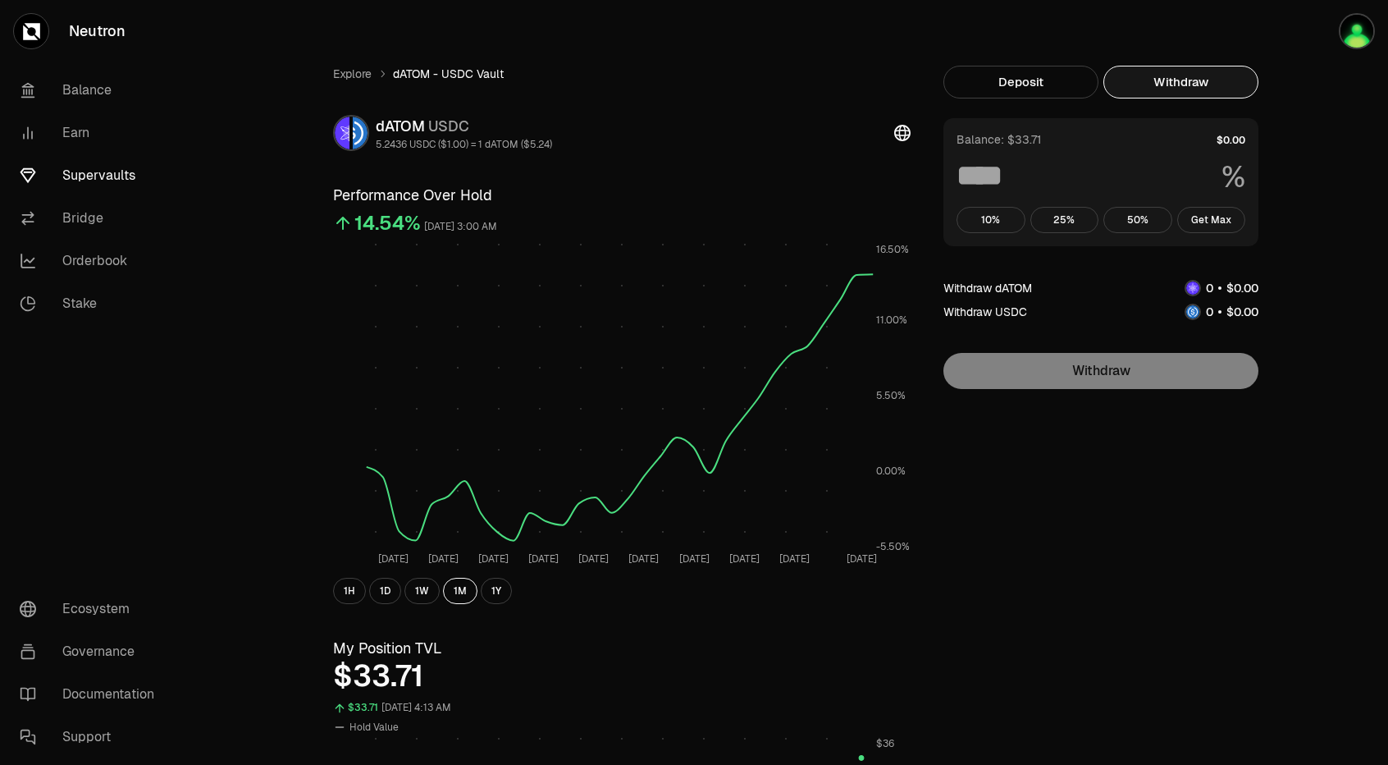
click at [1190, 76] on button "Withdraw" at bounding box center [1181, 82] width 155 height 33
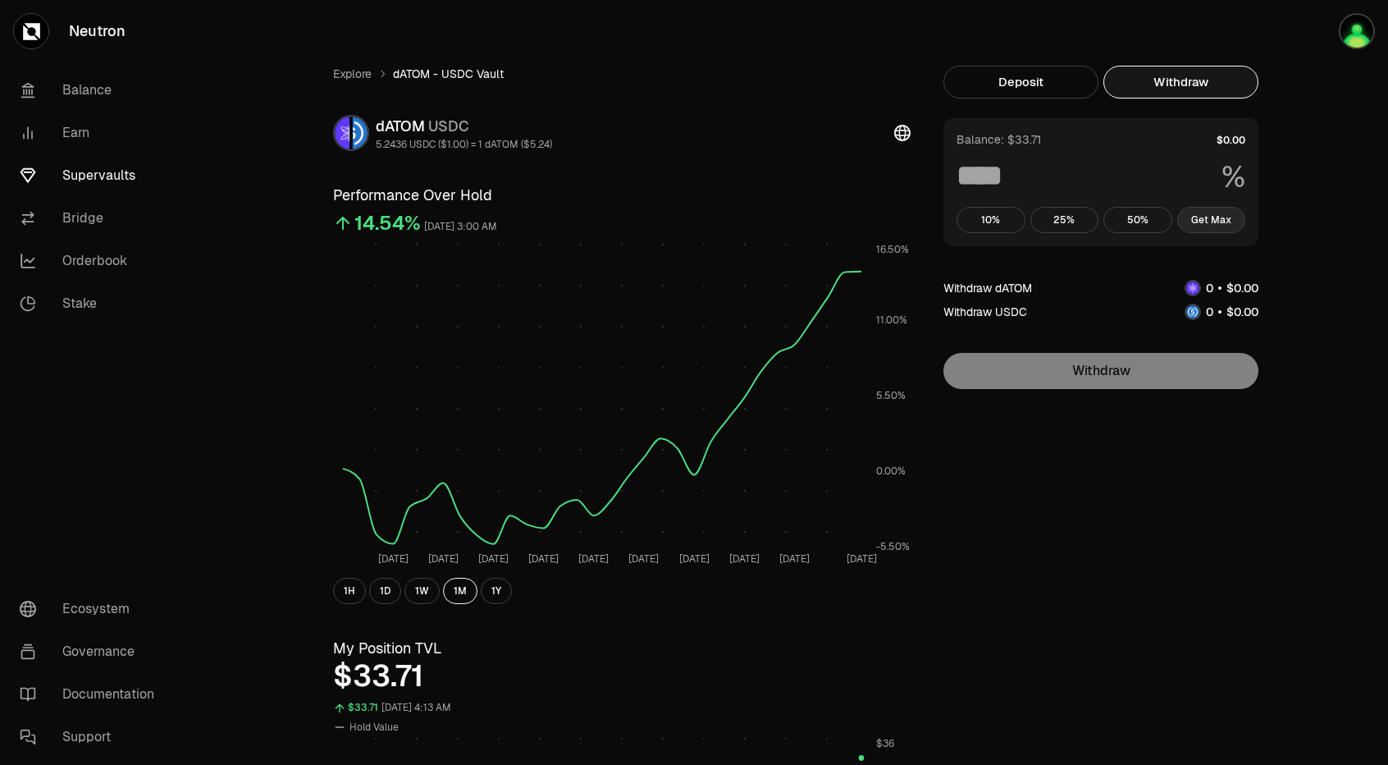
click at [1203, 221] on button "Get Max" at bounding box center [1211, 220] width 69 height 26
type input "***"
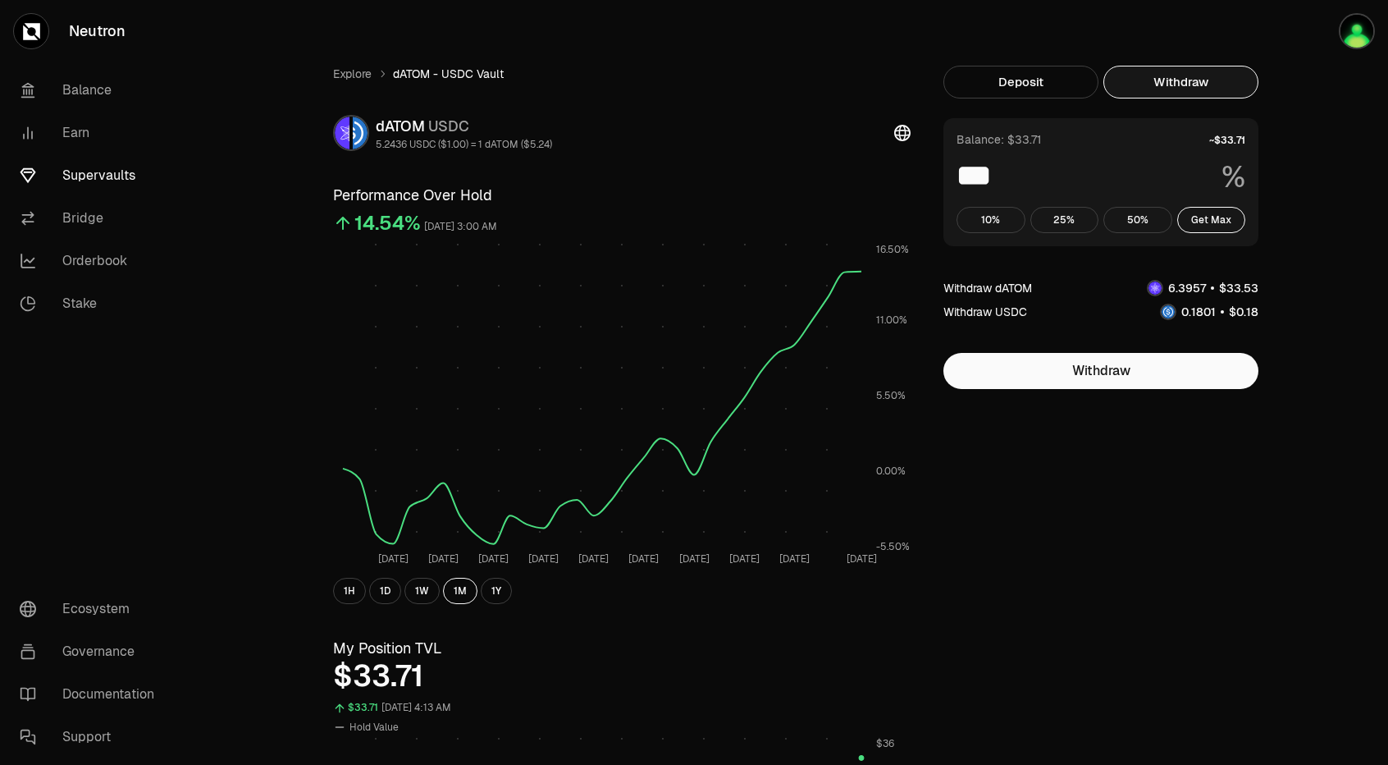
click at [986, 289] on div "Withdraw dATOM" at bounding box center [988, 288] width 89 height 16
click at [1004, 321] on fieldset "Balance: $33.71 *** % 10% 25% 50% Get Max Withdraw dATOM Withdraw USDC Withdraw" at bounding box center [1101, 253] width 315 height 271
click at [1205, 313] on span "0" at bounding box center [1207, 311] width 7 height 15
click at [1219, 222] on button "Get Max" at bounding box center [1211, 220] width 69 height 26
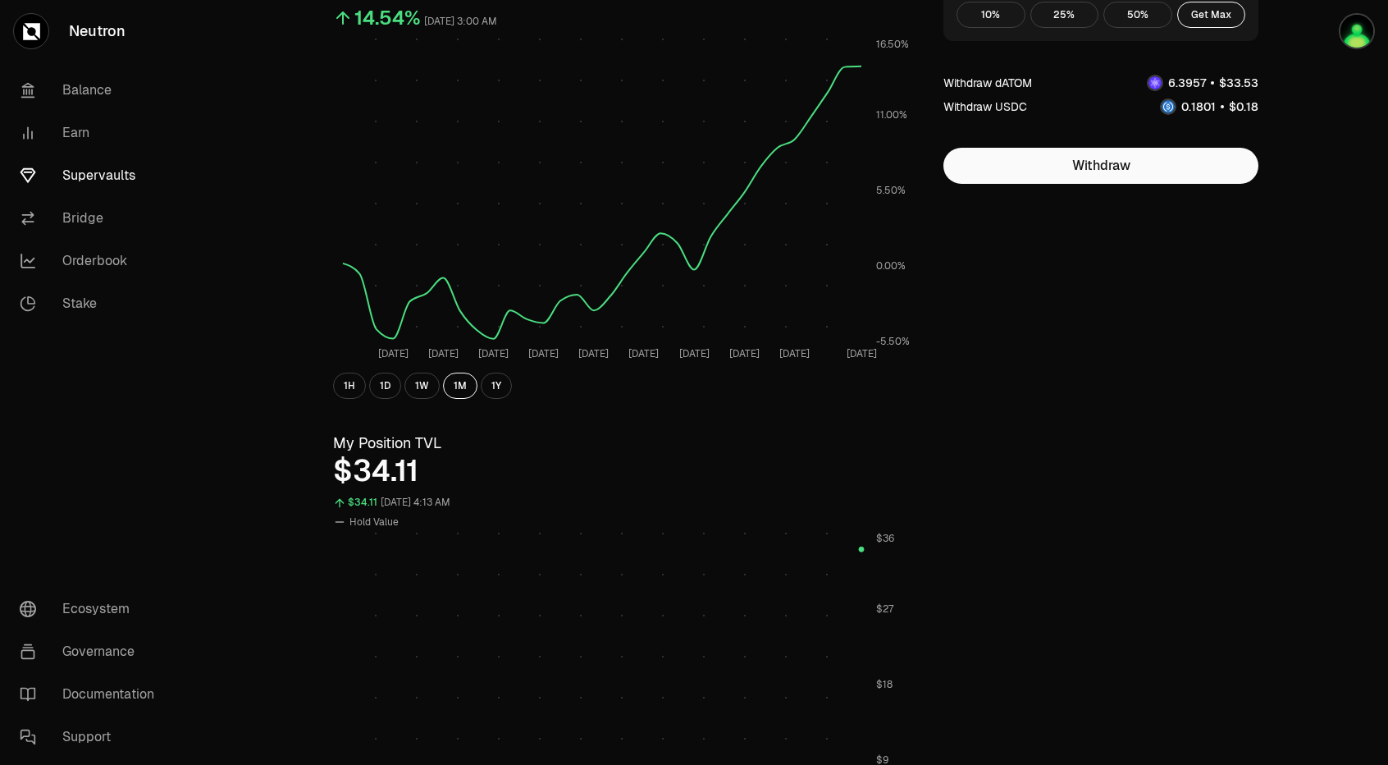
scroll to position [222, 0]
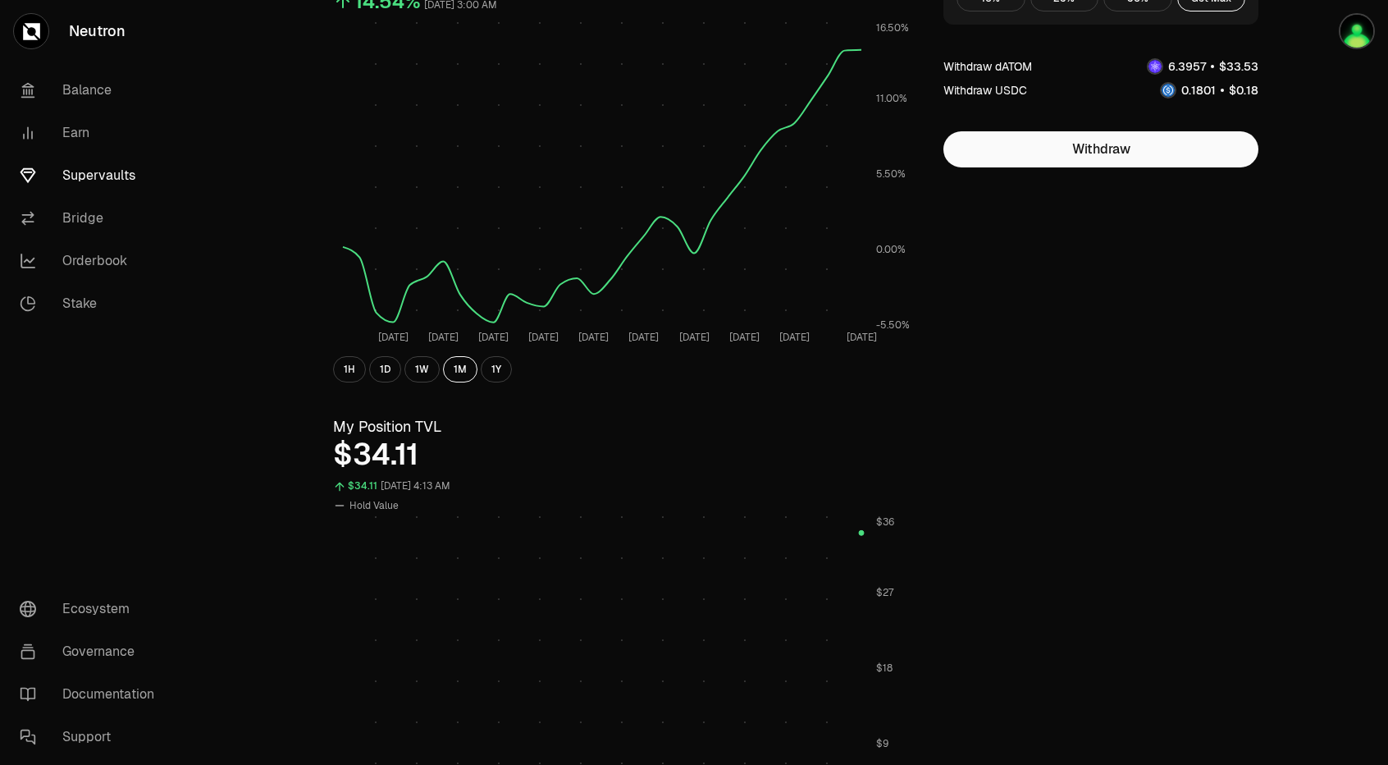
click at [239, 342] on div "Explore dATOM - USDC Vault dATOM USDC 5.2436 USDC ($1.00) = 1 dATOM ($5.24) Per…" at bounding box center [786, 561] width 1205 height 1566
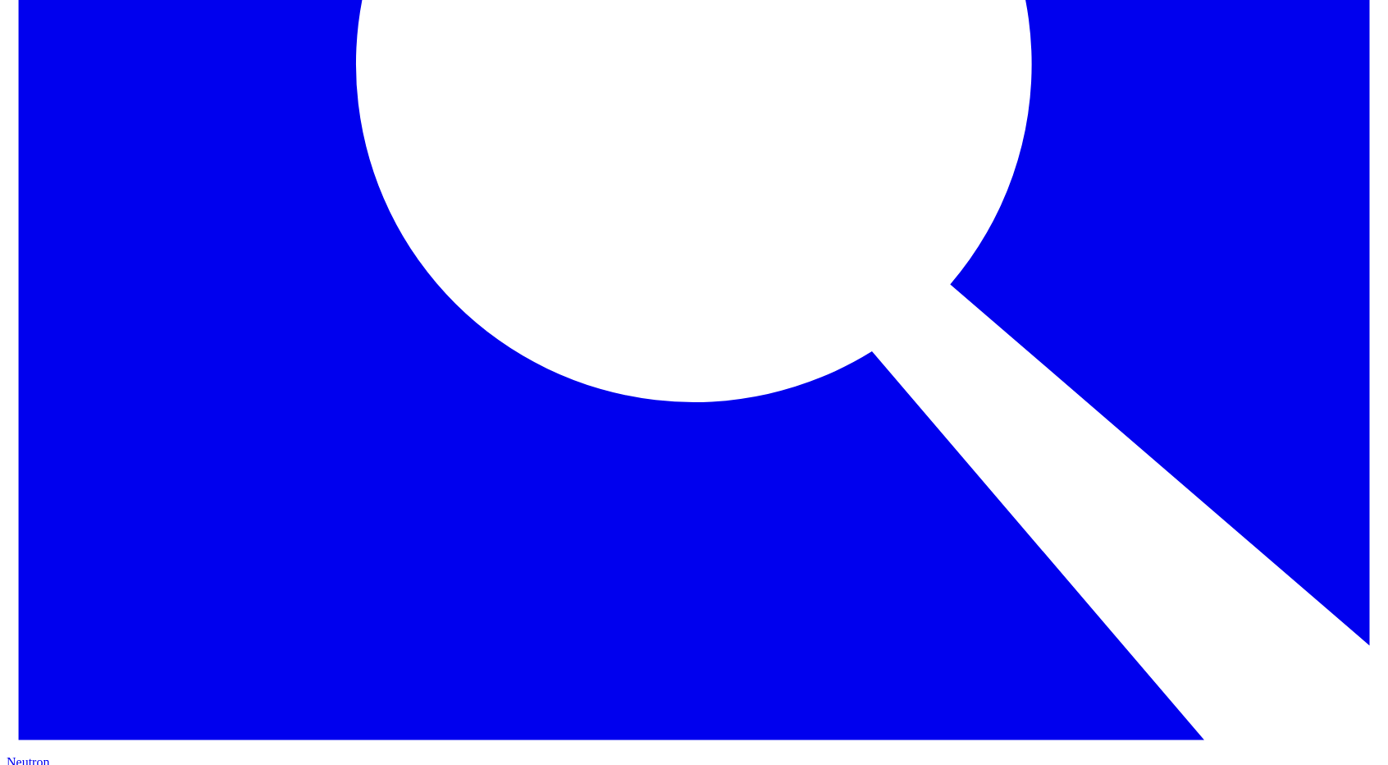
scroll to position [632, 0]
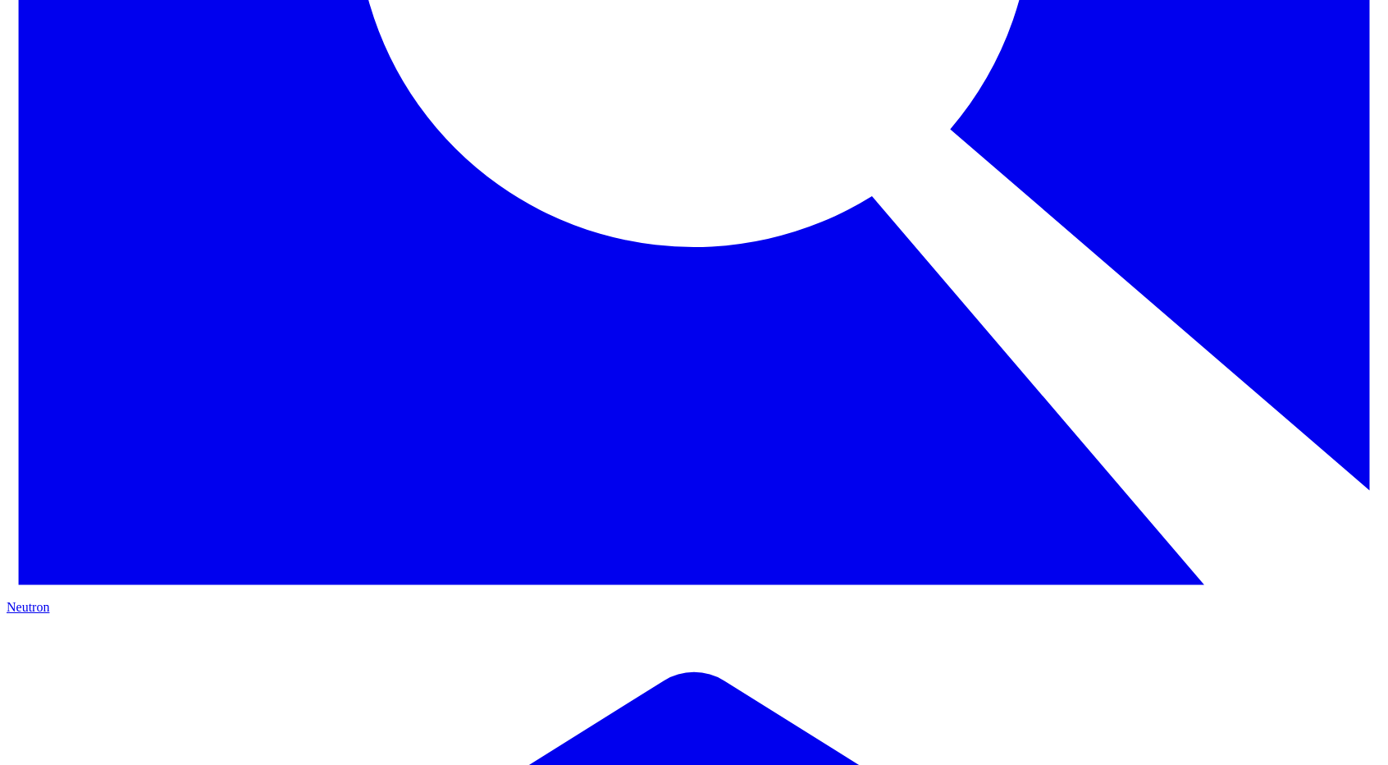
scroll to position [789, 0]
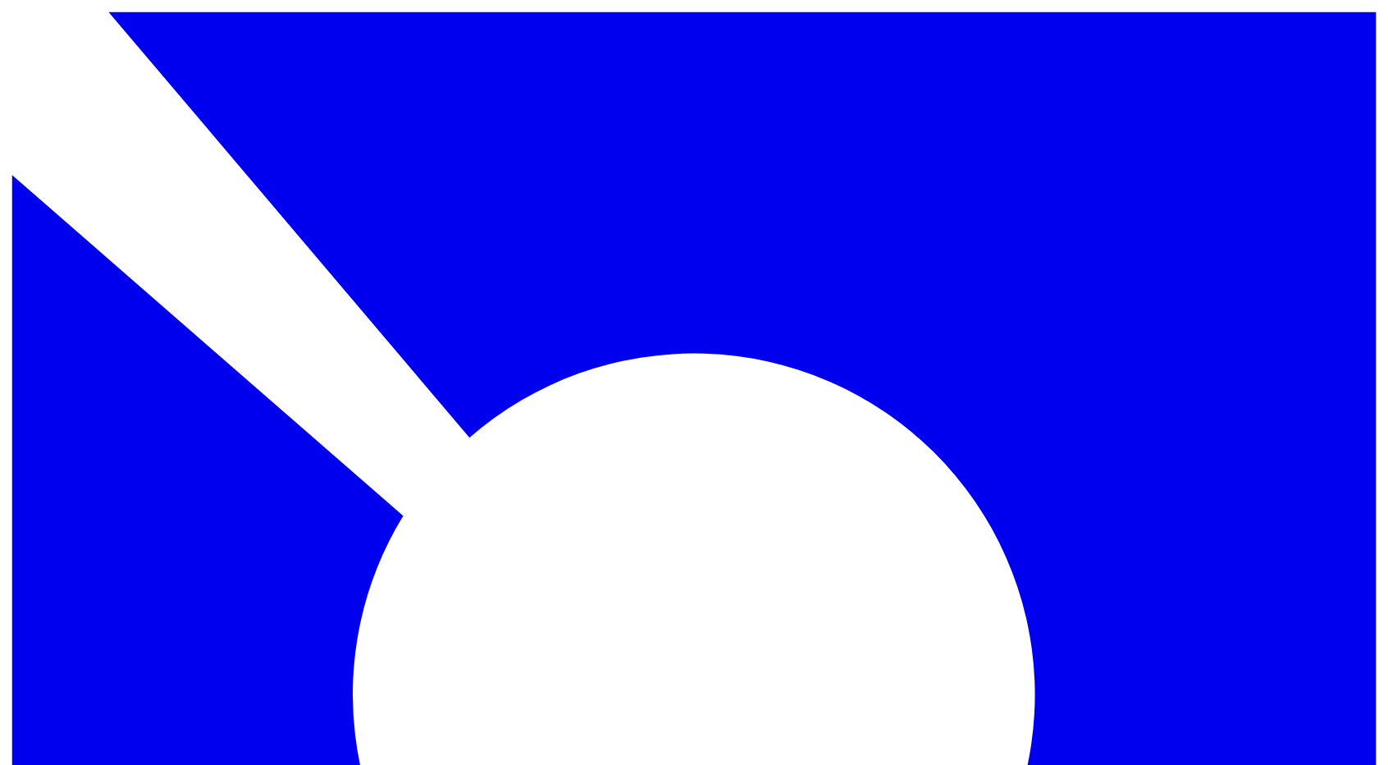
type input "*"
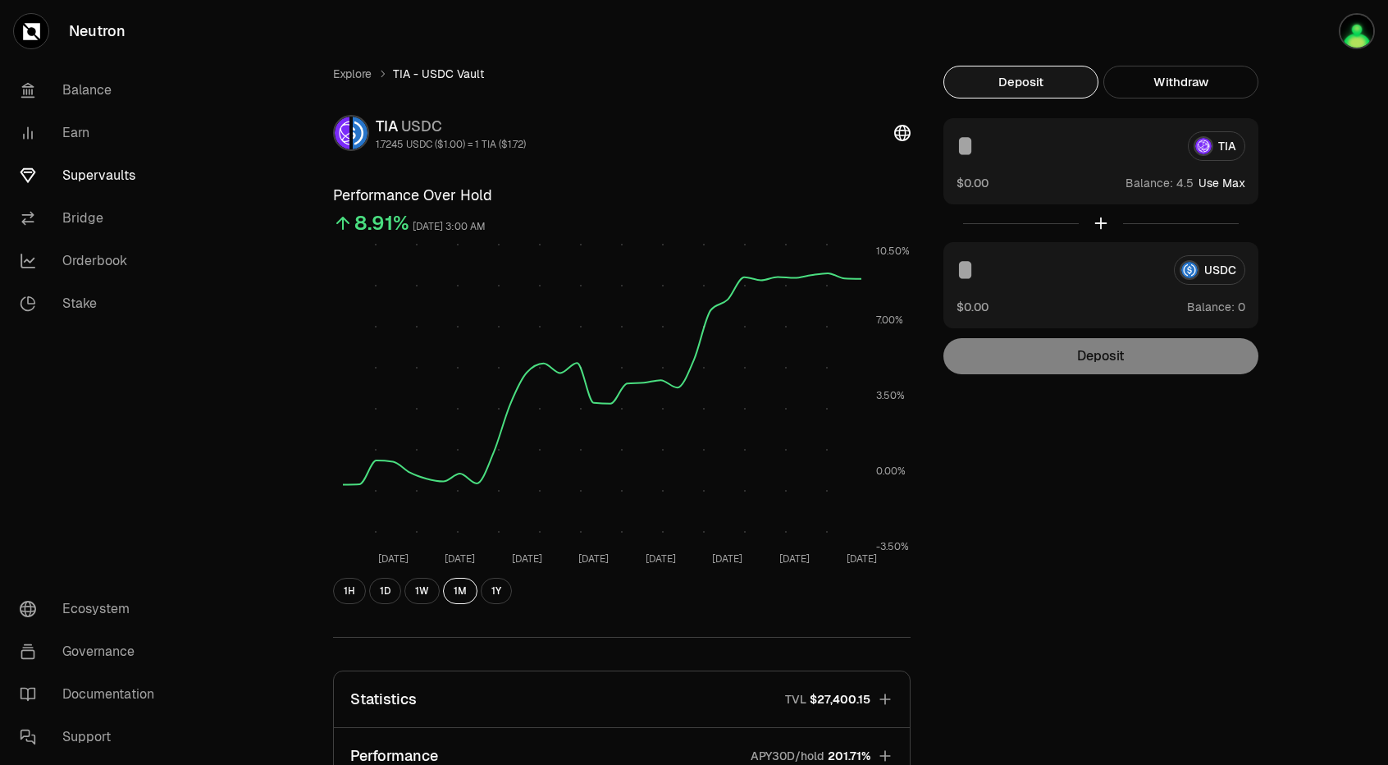
click at [1228, 174] on div "Balance: Use Max" at bounding box center [1186, 182] width 120 height 17
click at [1231, 186] on button "Use Max" at bounding box center [1222, 183] width 47 height 16
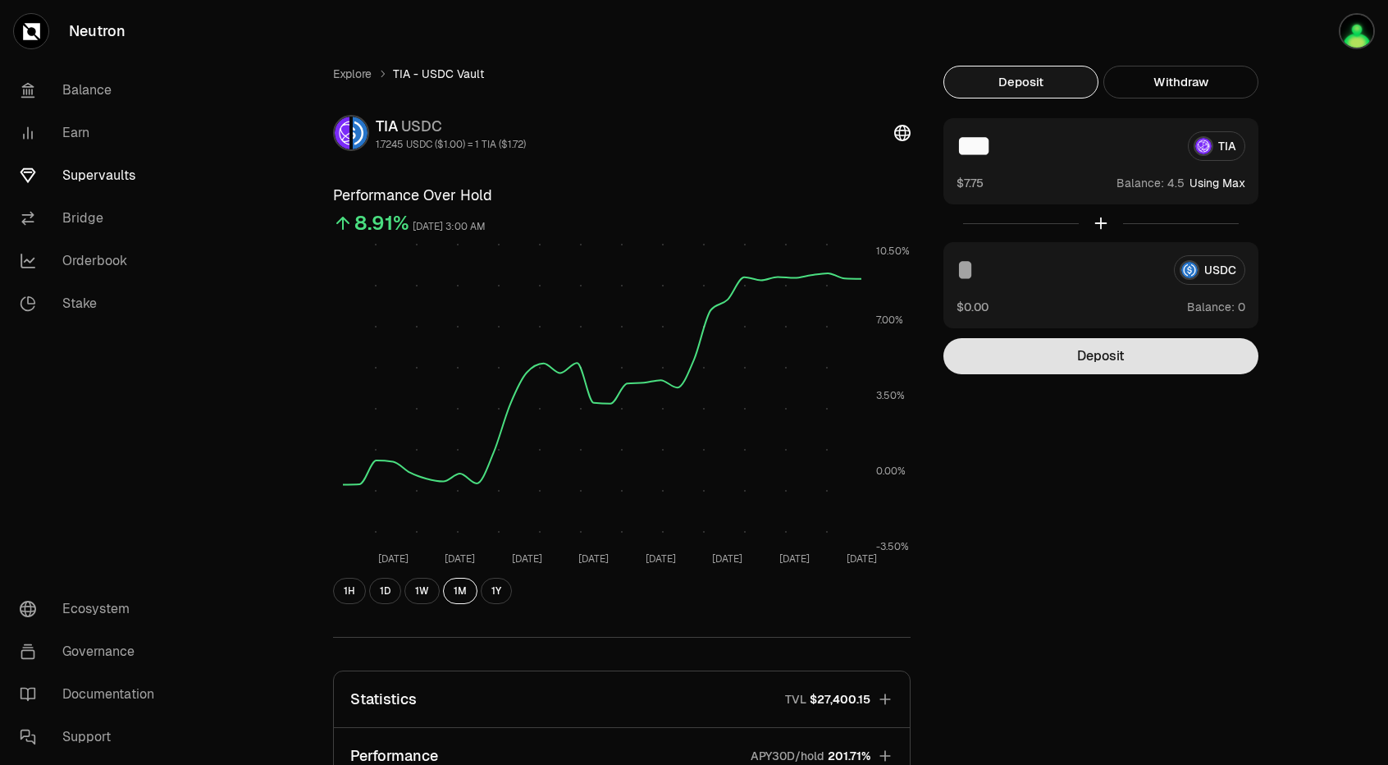
click at [1157, 360] on button "Deposit" at bounding box center [1101, 356] width 315 height 36
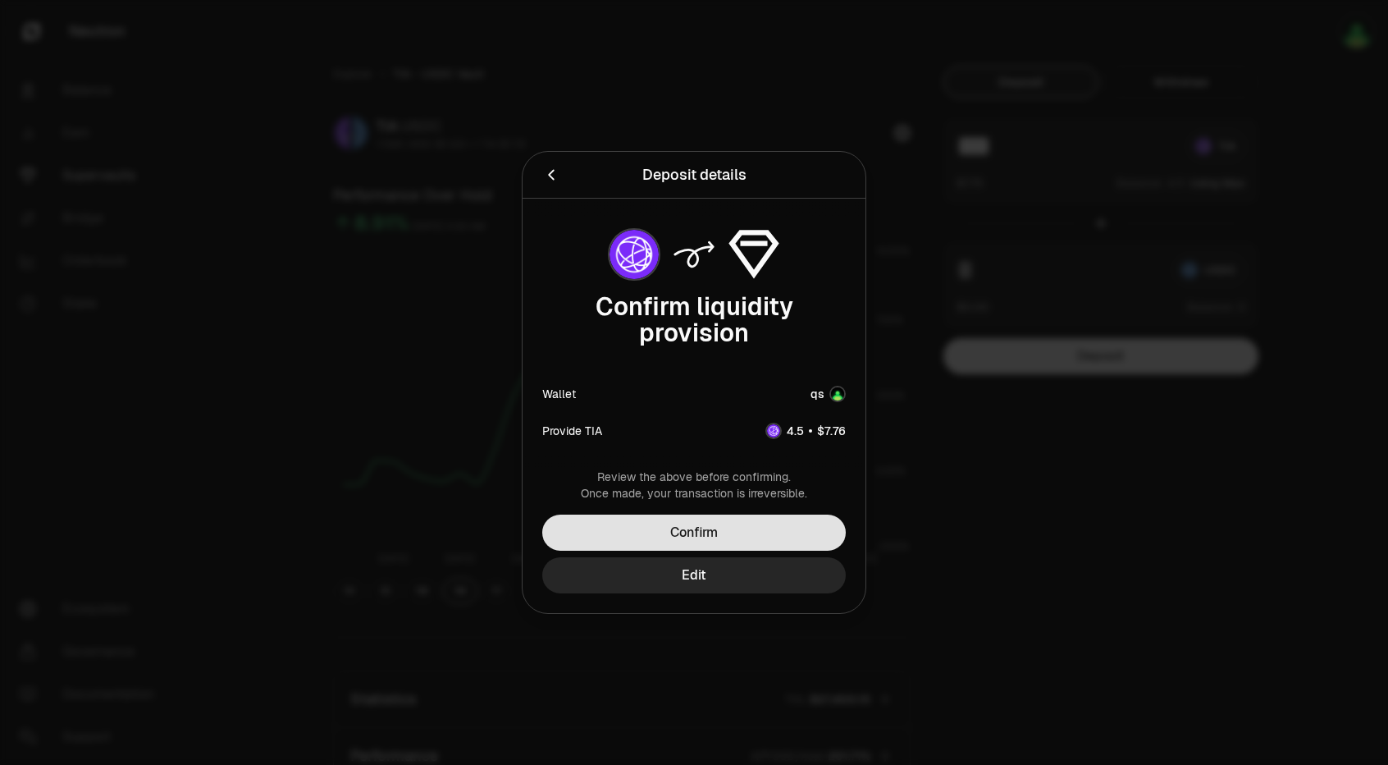
click at [722, 526] on button "Confirm" at bounding box center [694, 532] width 304 height 36
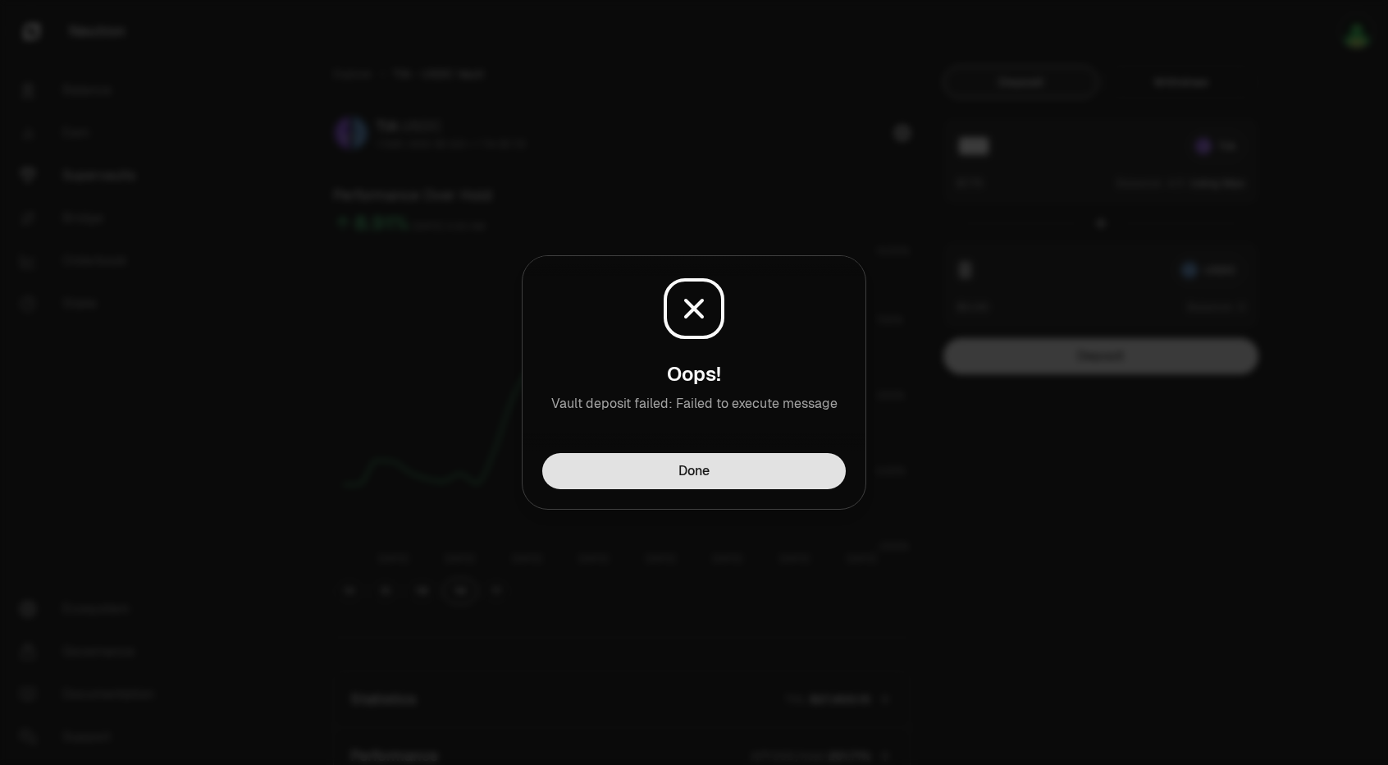
click at [698, 473] on button "Done" at bounding box center [694, 471] width 304 height 36
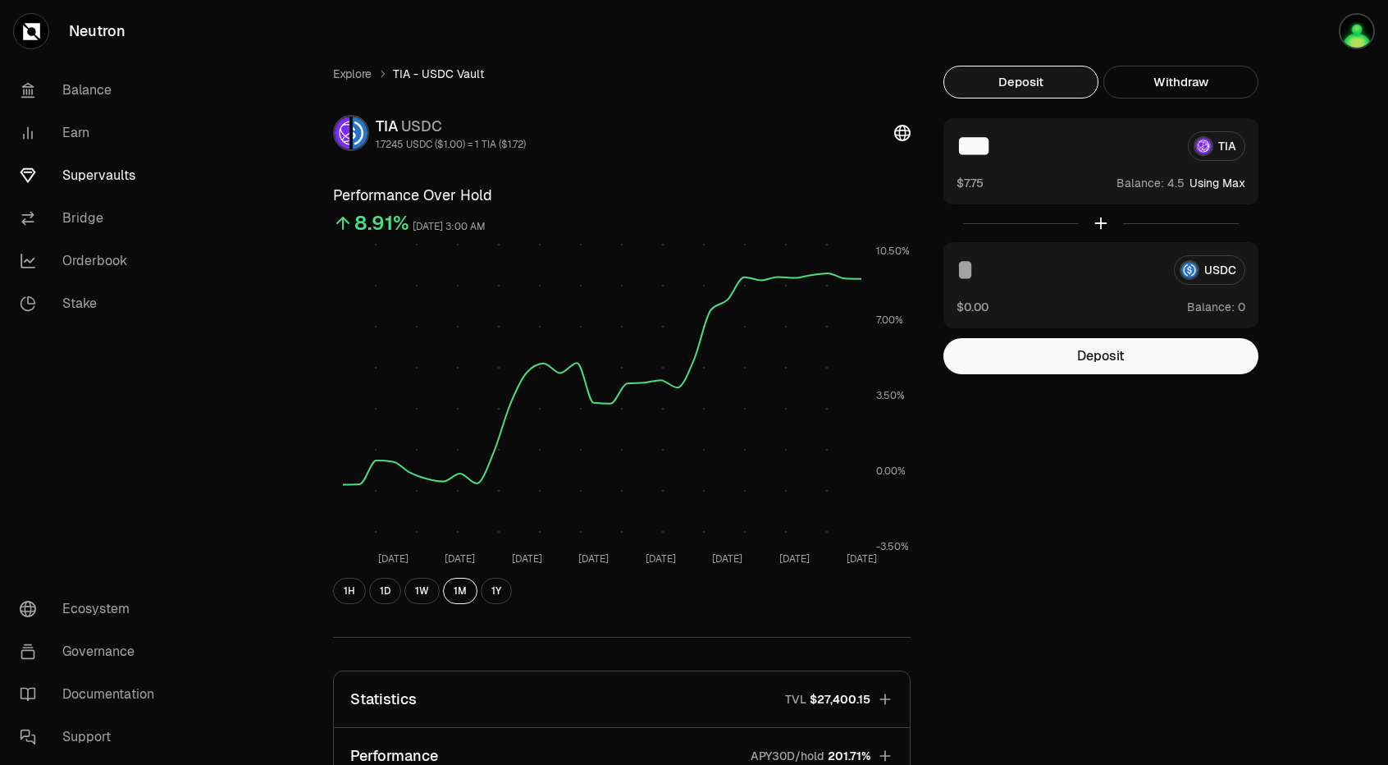
click at [1217, 183] on button "Using Max" at bounding box center [1218, 183] width 56 height 16
click at [1237, 180] on button "Using Max" at bounding box center [1218, 183] width 56 height 16
click at [1065, 155] on input "***" at bounding box center [1066, 146] width 218 height 30
type input "*"
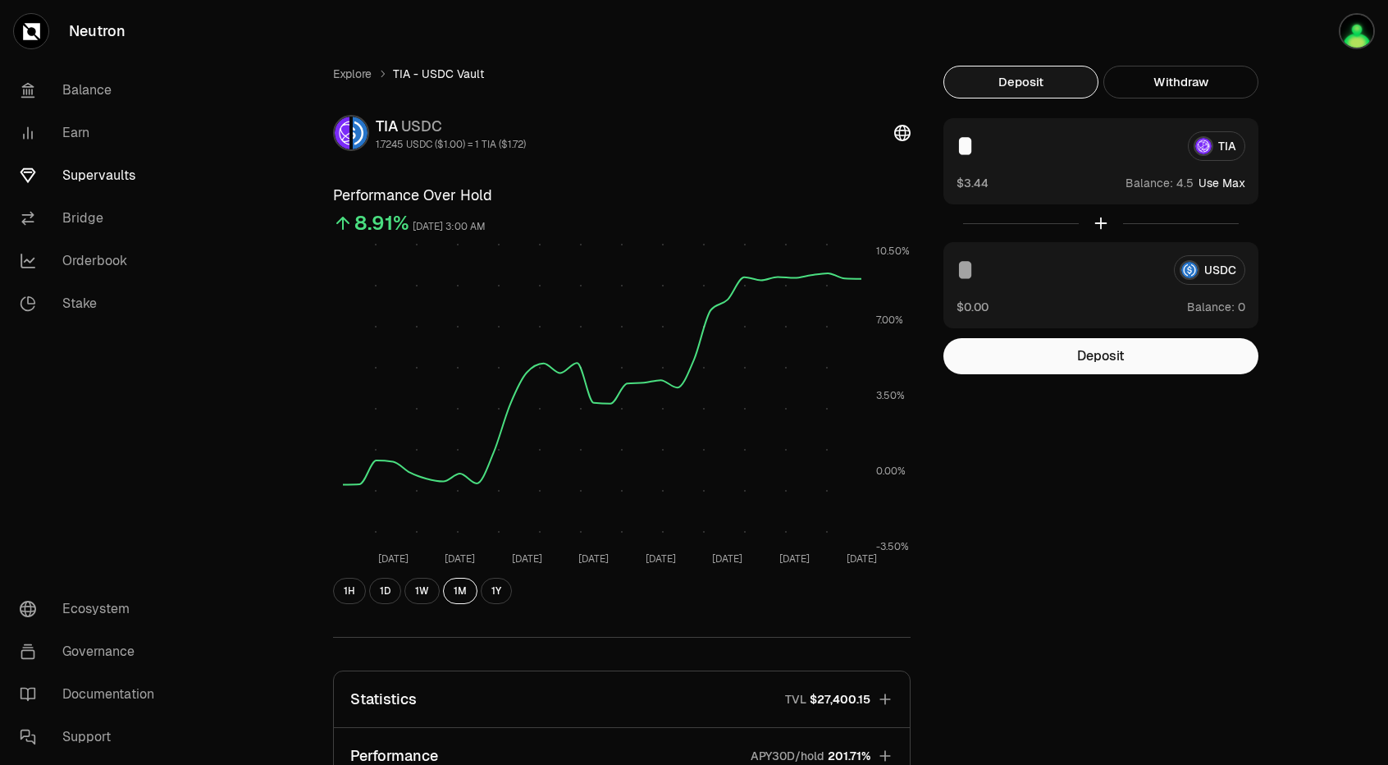
click at [1050, 375] on div "Explore TIA - USDC Vault TIA USDC 1.7245 USDC ($1.00) = 1 TIA ($1.72) Performan…" at bounding box center [785, 536] width 945 height 941
click at [1069, 351] on button "Deposit" at bounding box center [1101, 356] width 315 height 36
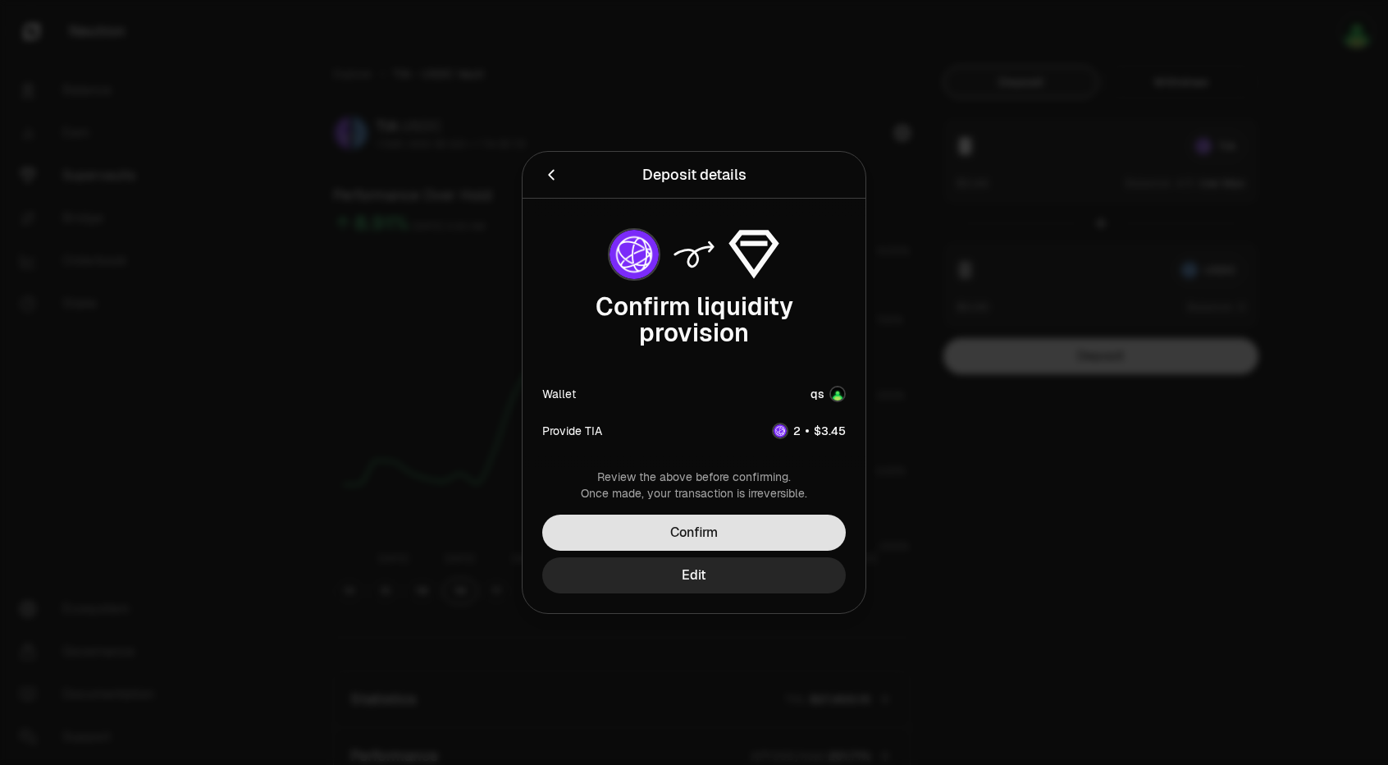
click at [703, 535] on button "Confirm" at bounding box center [694, 532] width 304 height 36
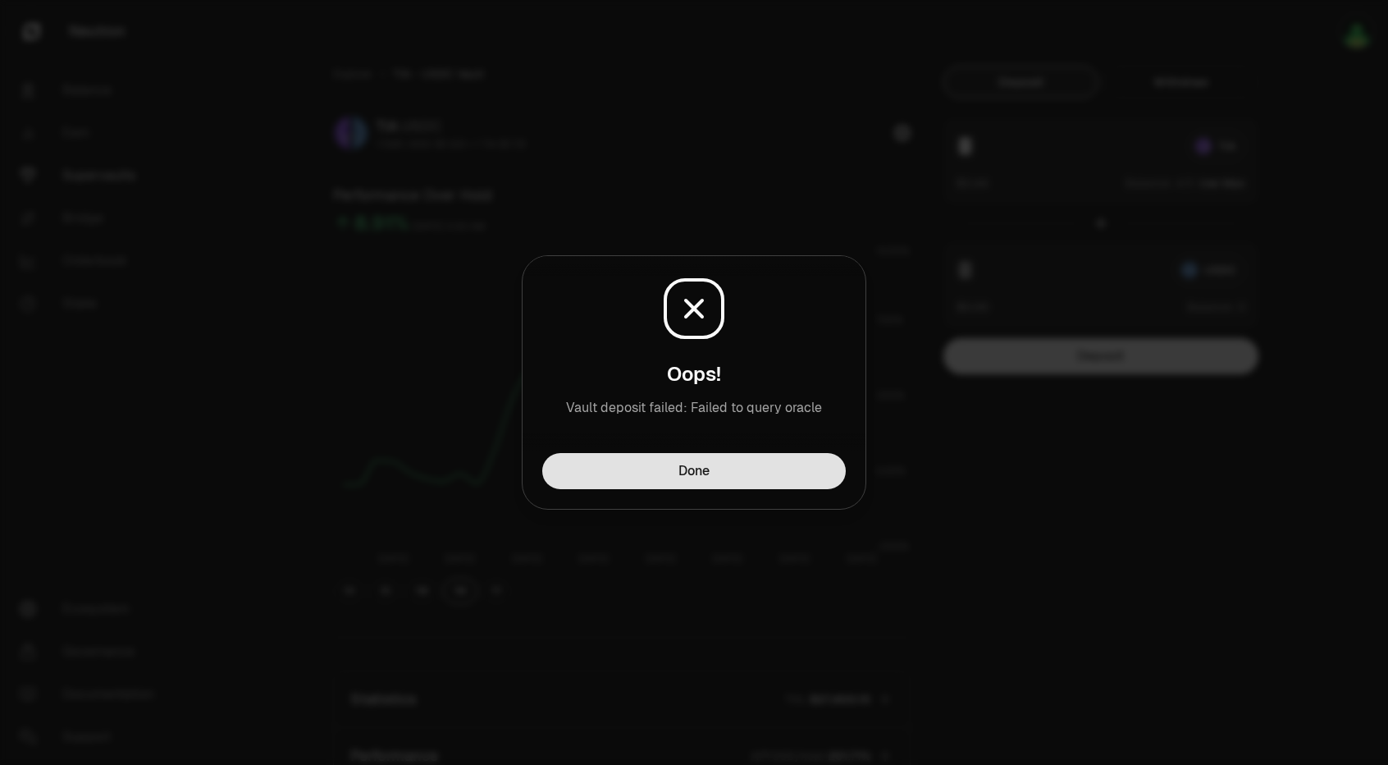
click at [693, 470] on button "Done" at bounding box center [694, 471] width 304 height 36
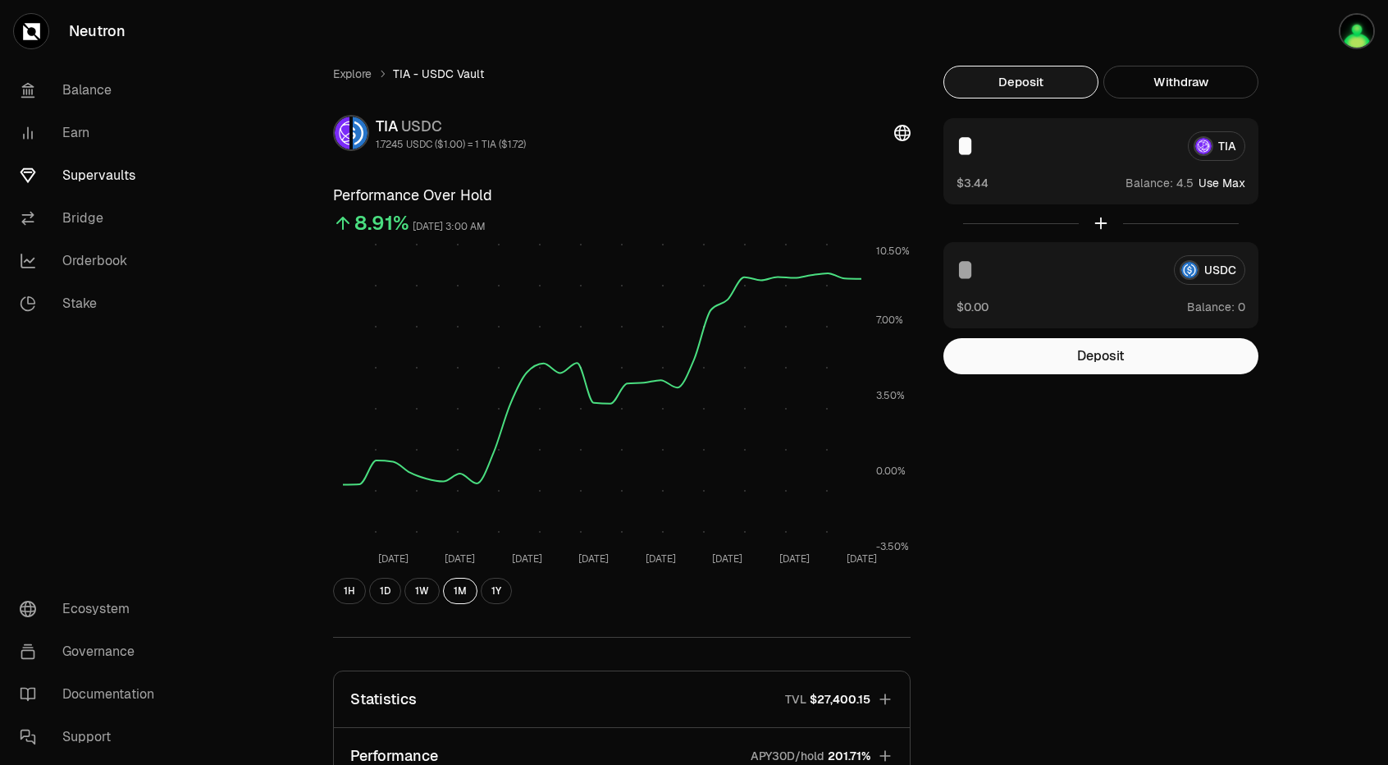
click at [1095, 585] on div "Explore TIA - USDC Vault TIA USDC 1.7245 USDC ($1.00) = 1 TIA ($1.72) Performan…" at bounding box center [785, 536] width 945 height 941
click at [368, 75] on link "Explore" at bounding box center [352, 74] width 39 height 16
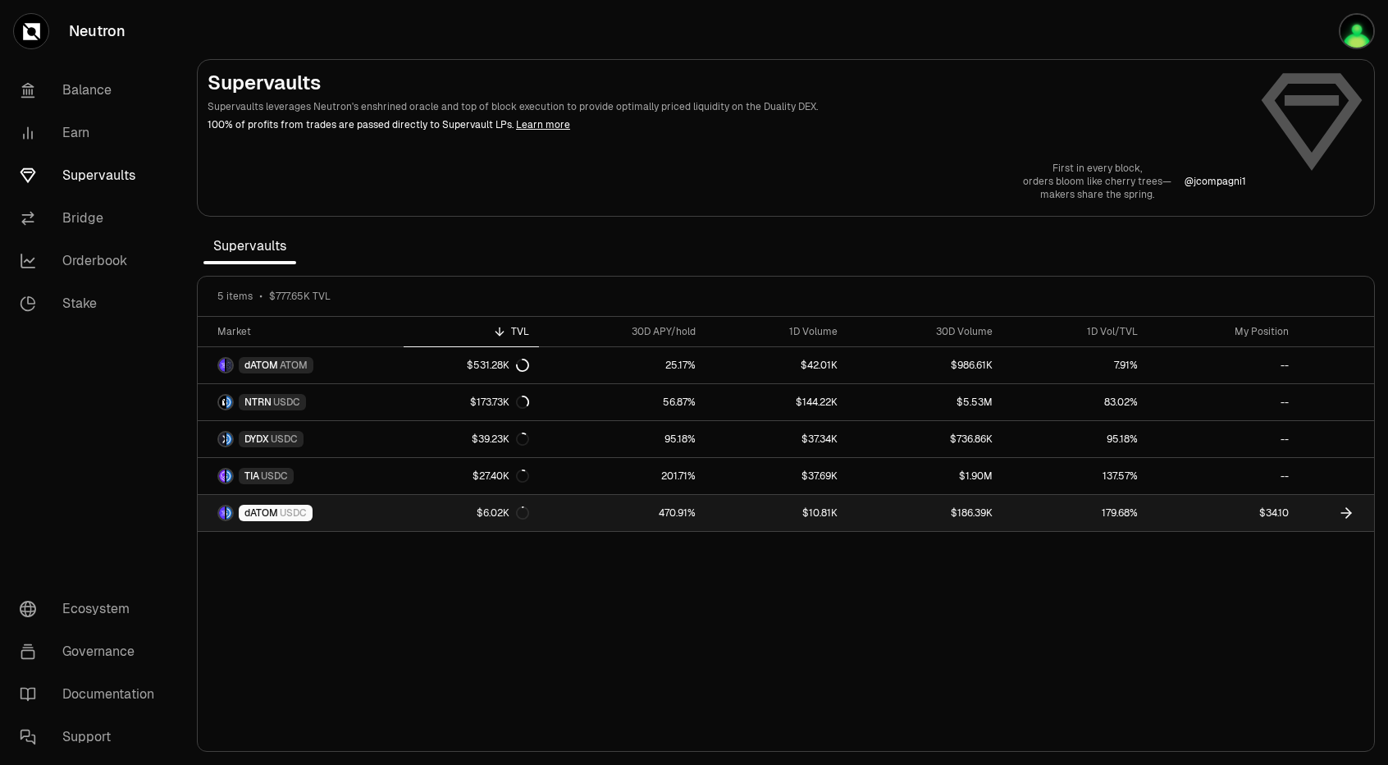
click at [265, 514] on span "dATOM" at bounding box center [262, 512] width 34 height 13
